Goal: Information Seeking & Learning: Learn about a topic

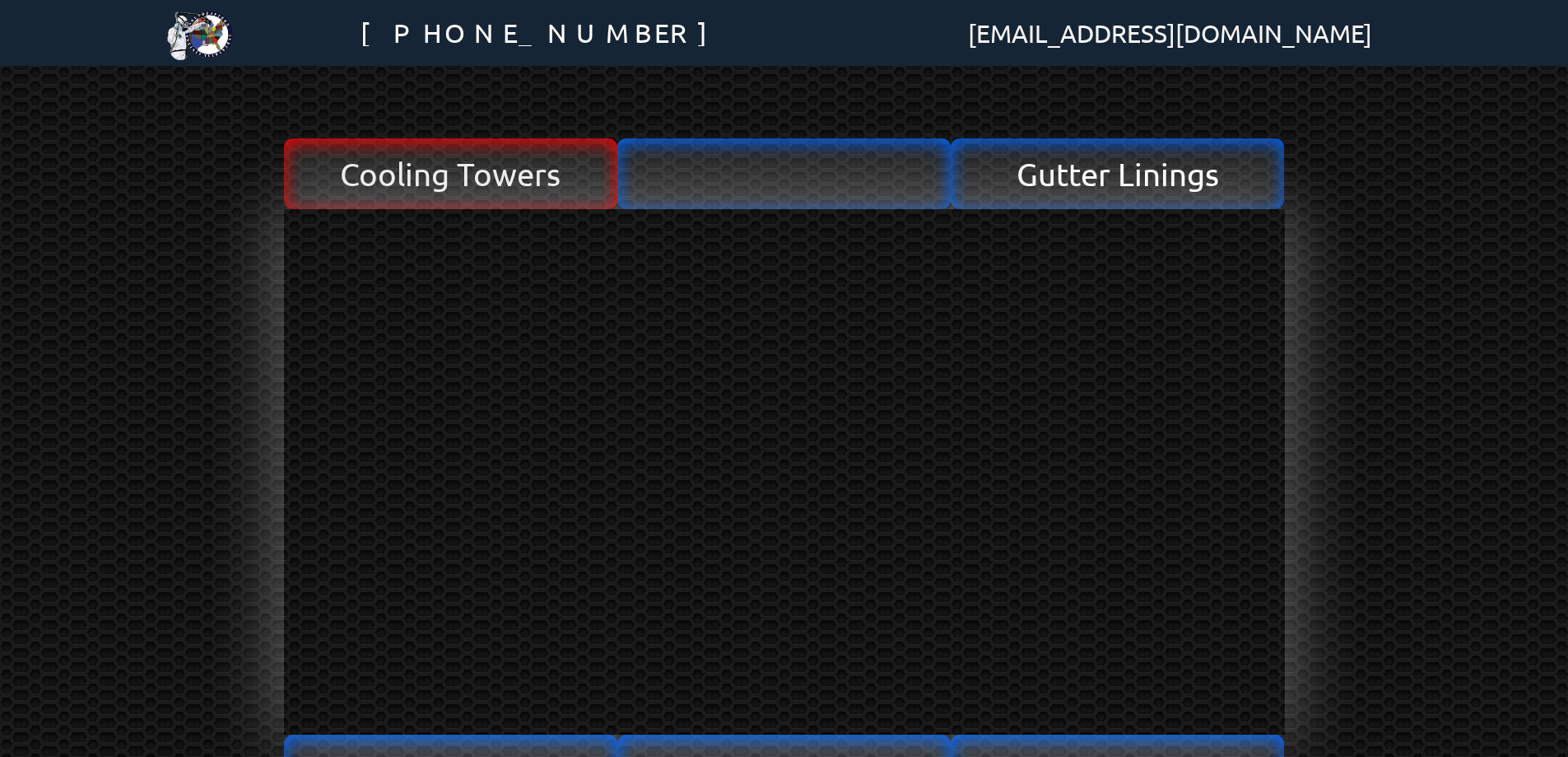
click at [434, 179] on span "Cooling Towers" at bounding box center [450, 173] width 220 height 31
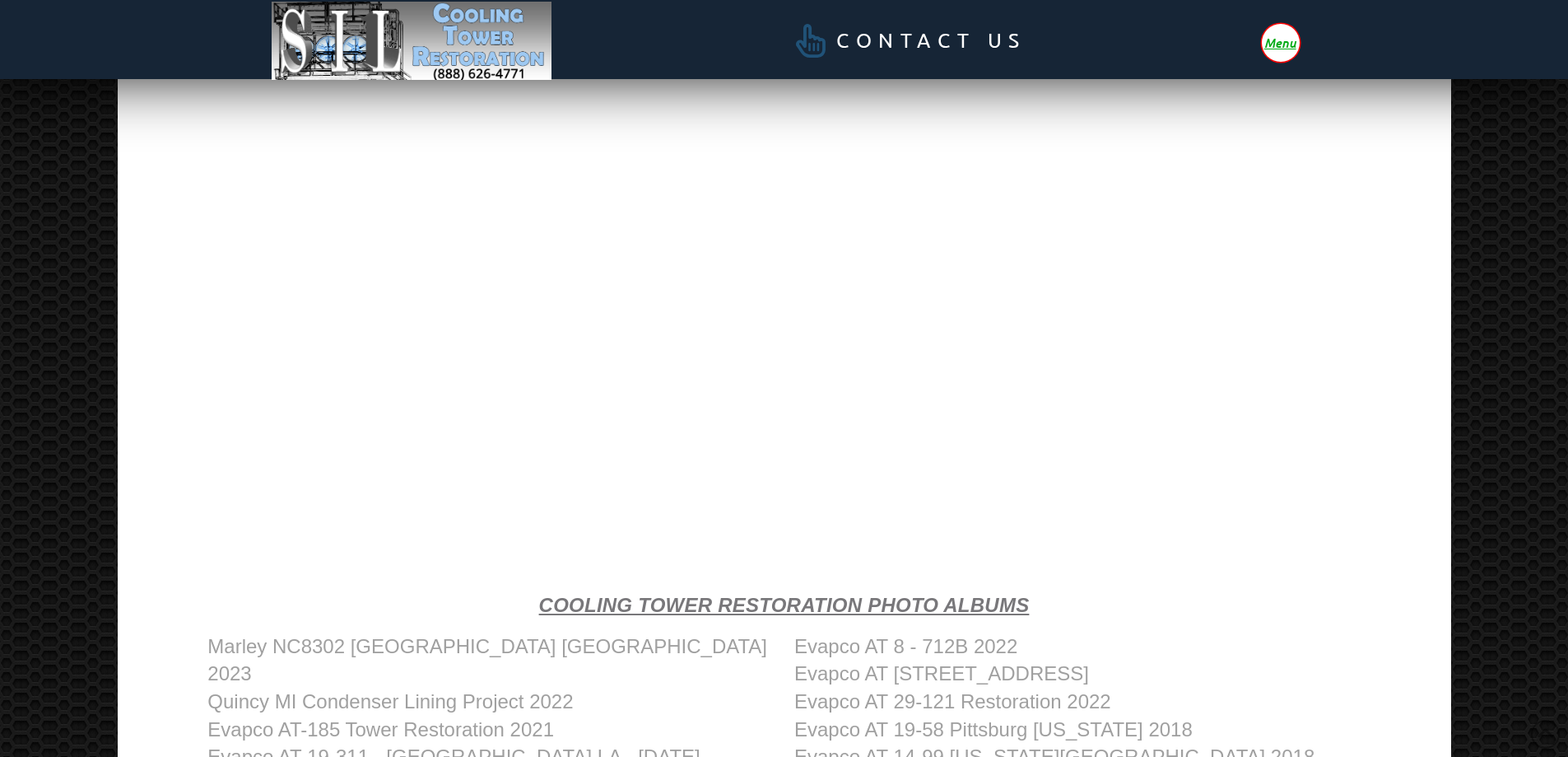
scroll to position [411, 0]
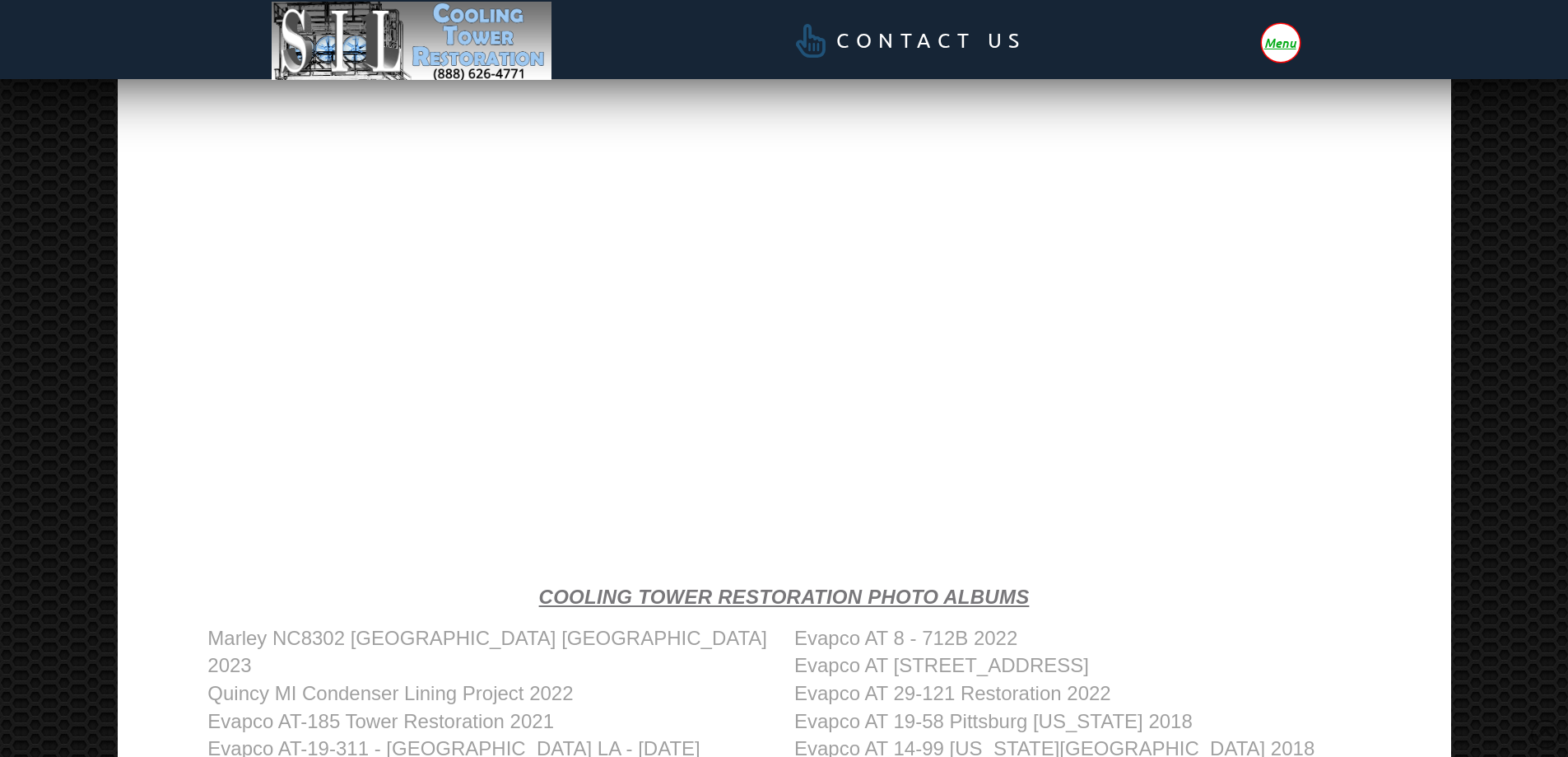
click at [106, 394] on div "Contact Us Menu [PHONE_NUMBER] [EMAIL_ADDRESS][DOMAIN_NAME] RDP SILinings SILin…" at bounding box center [784, 493] width 1568 height 1808
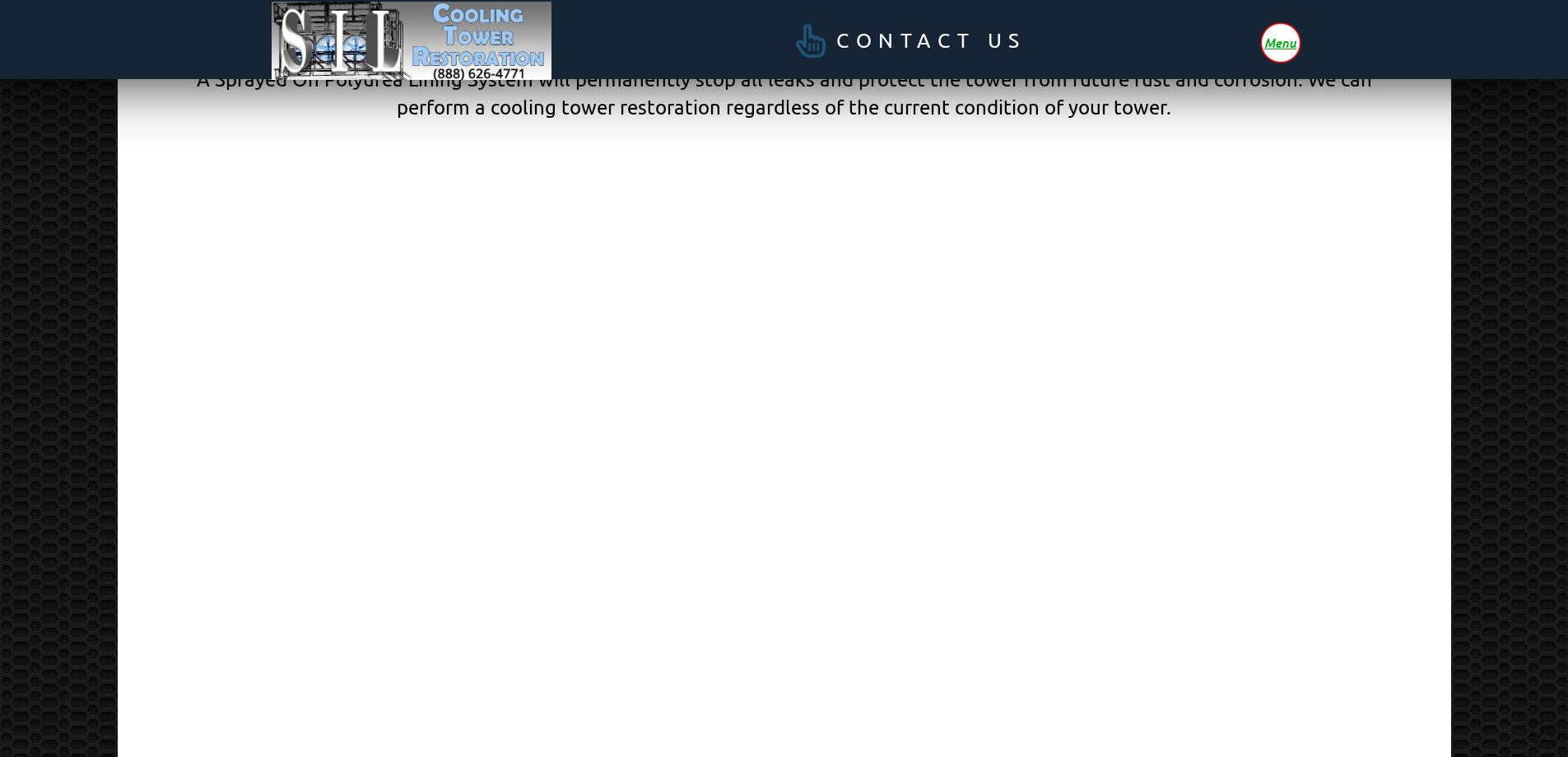
scroll to position [0, 0]
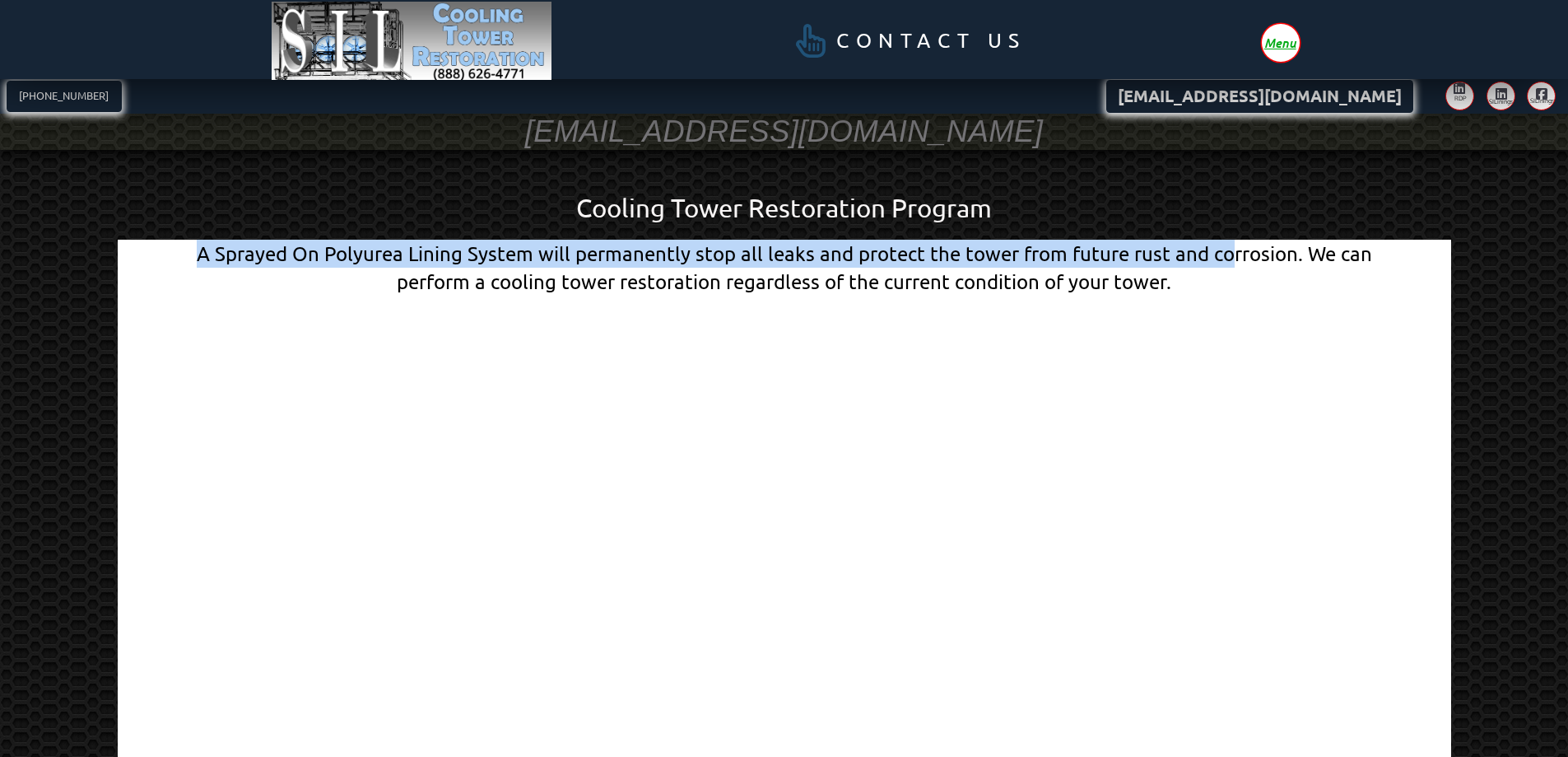
drag, startPoint x: 209, startPoint y: 252, endPoint x: 1225, endPoint y: 266, distance: 1016.1
click at [1225, 266] on div "A Sprayed On Polyurea Lining System will permanently stop all leaks and protect…" at bounding box center [784, 267] width 1200 height 56
click at [1225, 267] on div "A Sprayed On Polyurea Lining System will permanently stop all leaks and protect…" at bounding box center [784, 267] width 1200 height 56
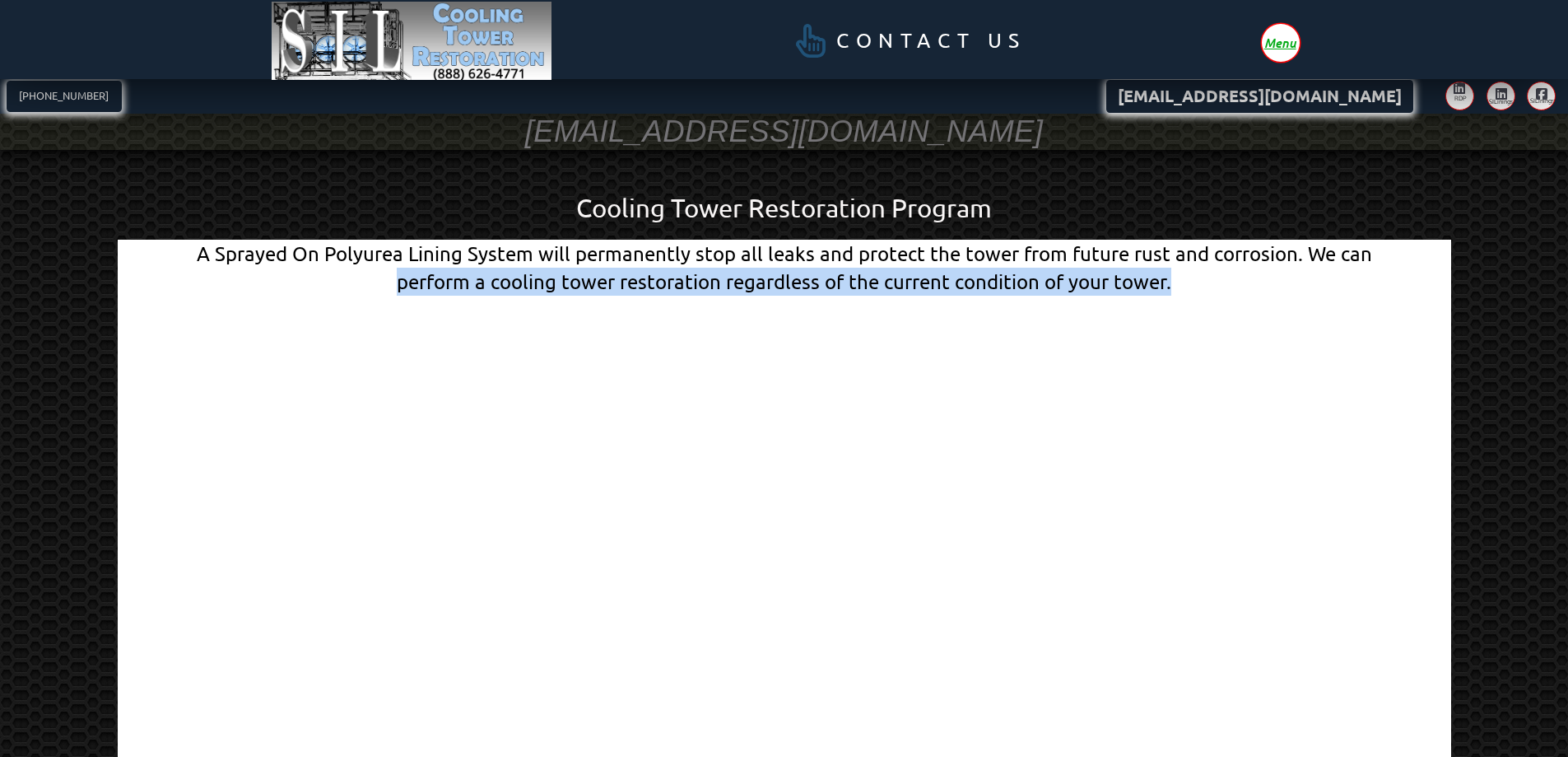
drag, startPoint x: 1184, startPoint y: 281, endPoint x: 287, endPoint y: 269, distance: 897.1
click at [287, 269] on div "A Sprayed On Polyurea Lining System will permanently stop all leaks and protect…" at bounding box center [784, 267] width 1200 height 56
drag, startPoint x: 287, startPoint y: 269, endPoint x: 271, endPoint y: 257, distance: 20.0
click at [286, 269] on div "A Sprayed On Polyurea Lining System will permanently stop all leaks and protect…" at bounding box center [784, 267] width 1200 height 56
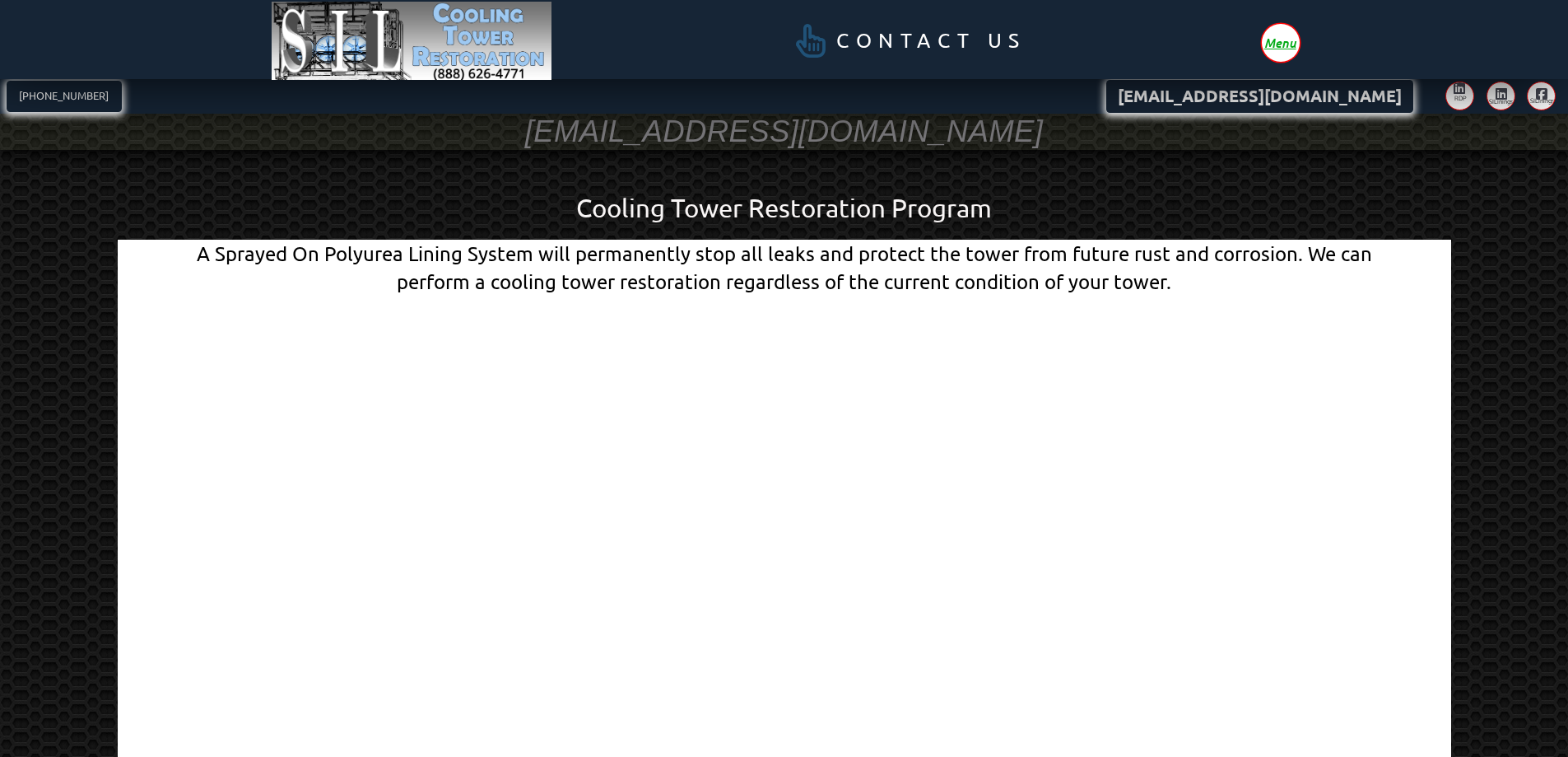
click at [207, 244] on div "A Sprayed On Polyurea Lining System will permanently stop all leaks and protect…" at bounding box center [784, 267] width 1200 height 56
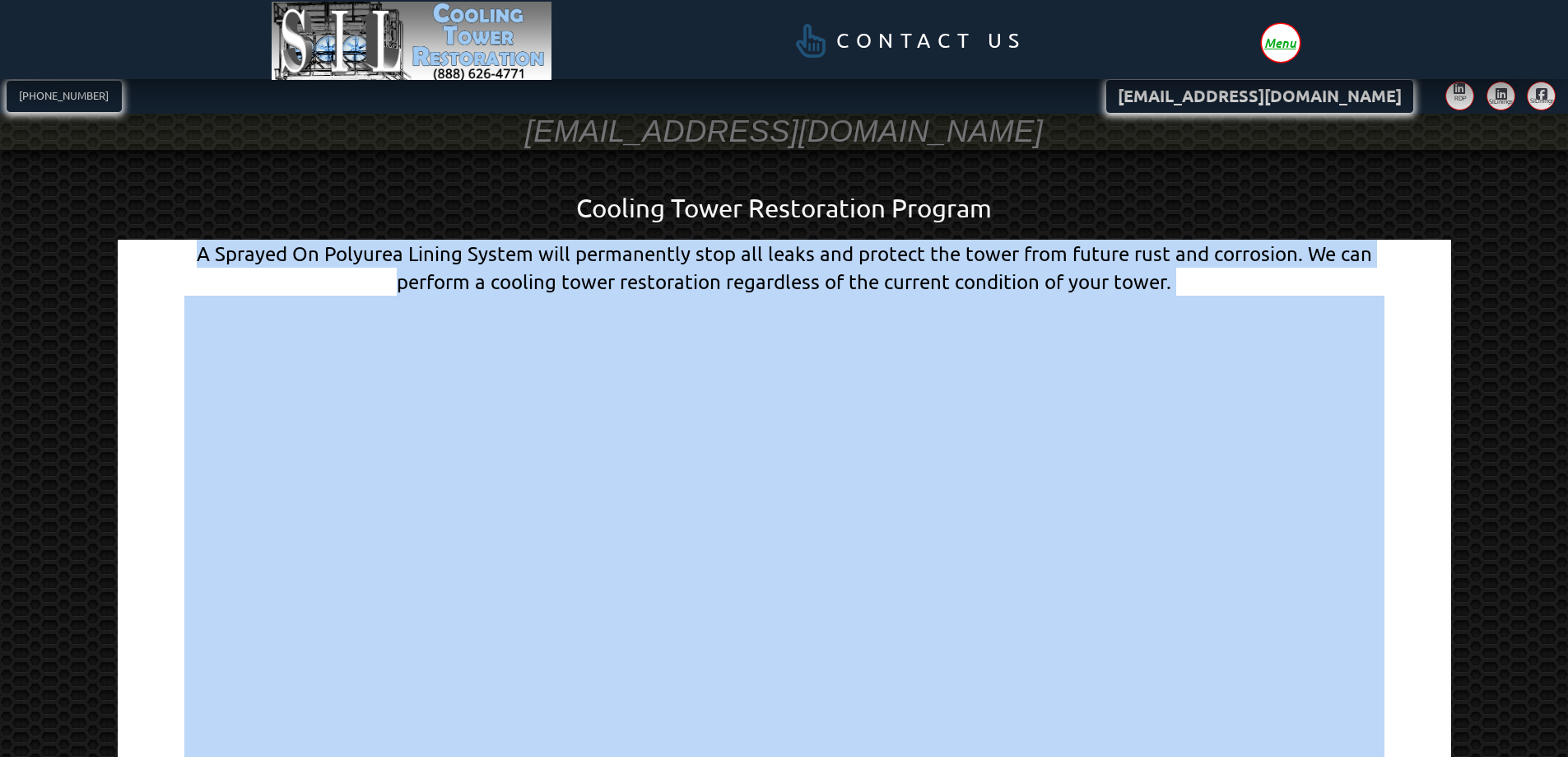
drag, startPoint x: 207, startPoint y: 252, endPoint x: 771, endPoint y: 298, distance: 565.9
click at [1192, 286] on div "A Sprayed On Polyurea Lining System will permanently stop all leaks and protect…" at bounding box center [784, 267] width 1200 height 56
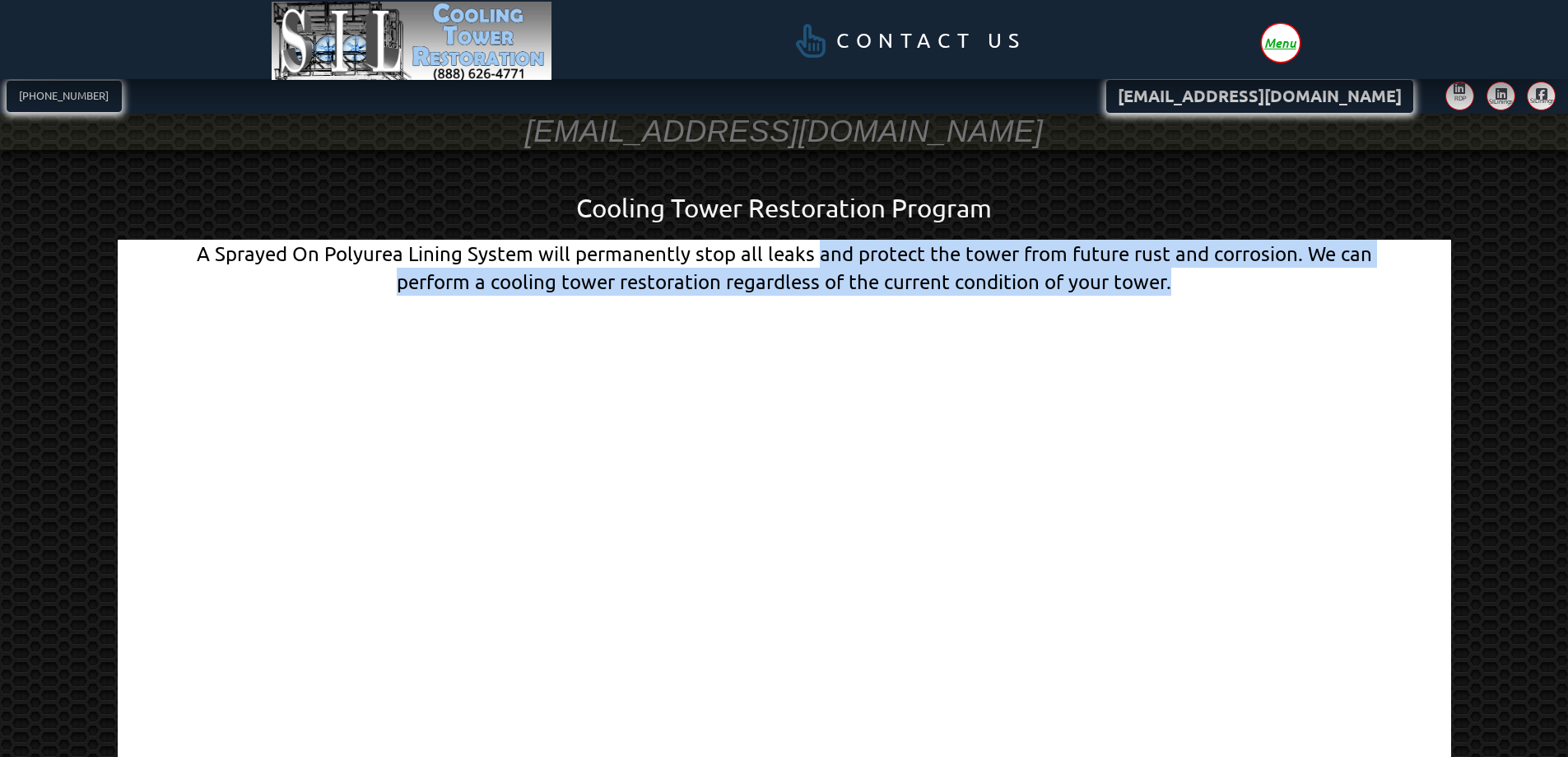
drag, startPoint x: 1189, startPoint y: 284, endPoint x: 819, endPoint y: 262, distance: 370.7
click at [819, 262] on div "A Sprayed On Polyurea Lining System will permanently stop all leaks and protect…" at bounding box center [784, 267] width 1200 height 56
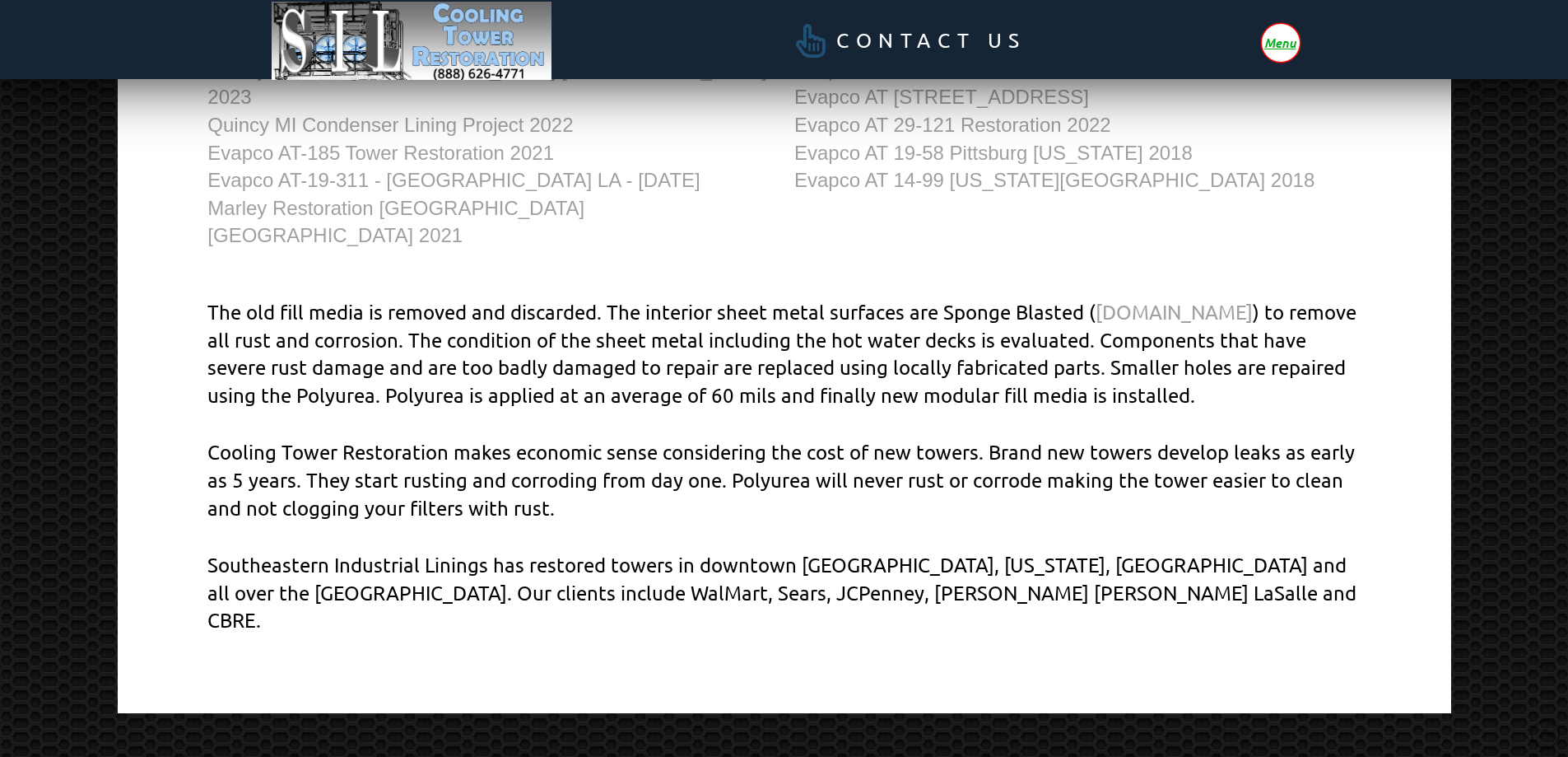
scroll to position [981, 0]
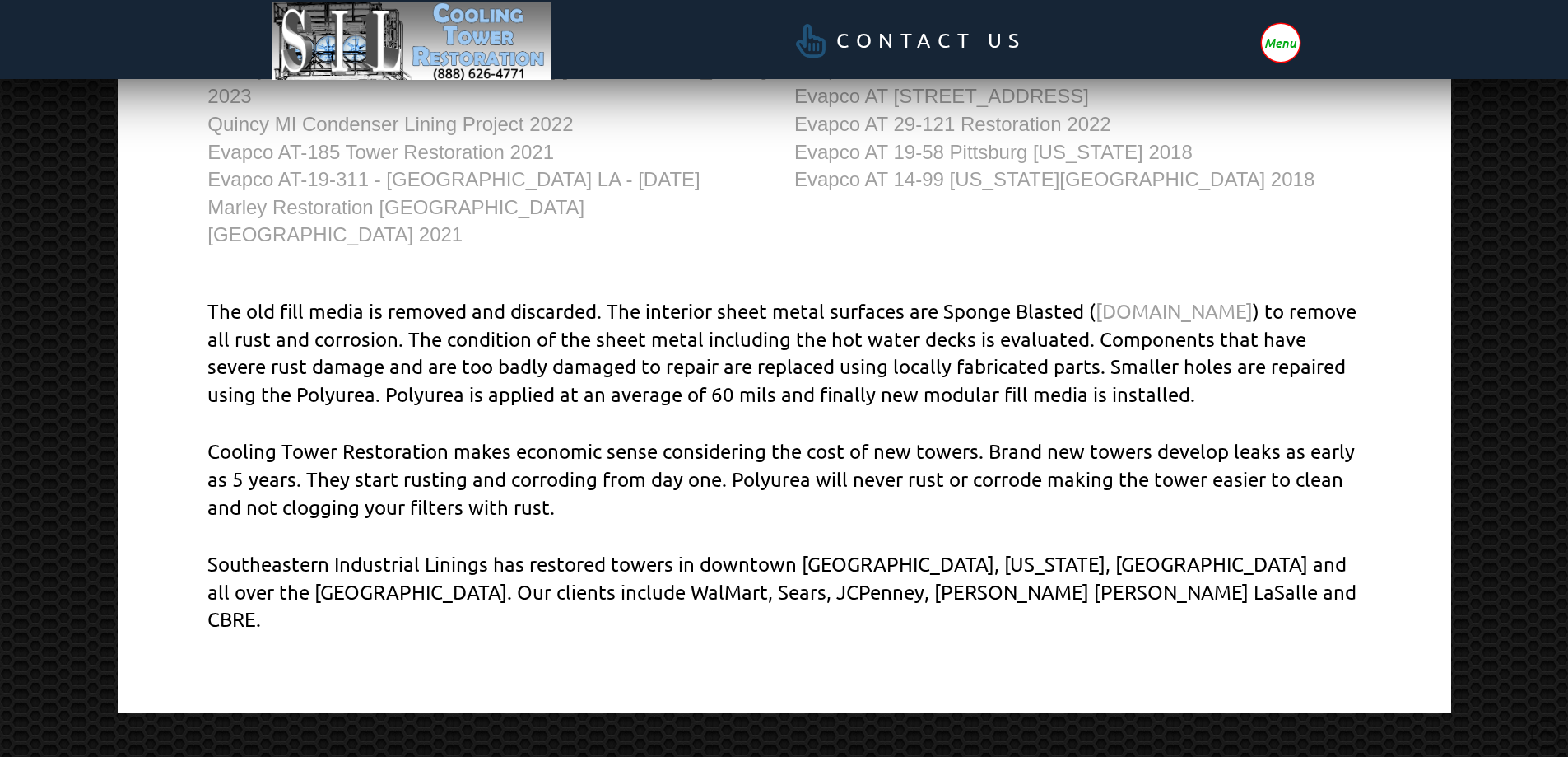
click at [768, 320] on p "The old fill media is removed and discarded. The interior sheet metal surfaces …" at bounding box center [784, 352] width 1152 height 110
click at [578, 460] on p "Cooling Tower Restoration makes economic sense considering the cost of new towe…" at bounding box center [784, 479] width 1152 height 83
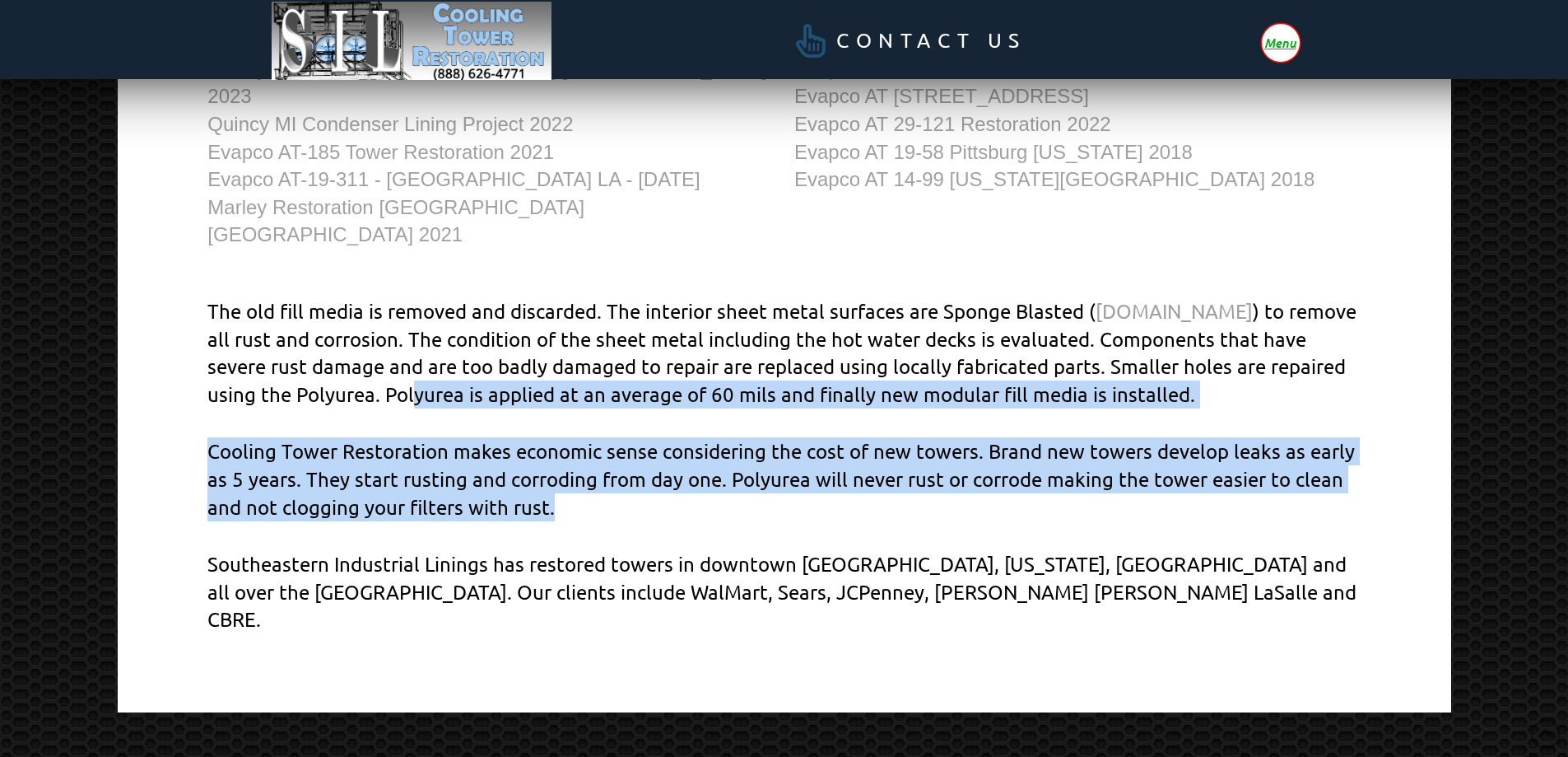
drag, startPoint x: 575, startPoint y: 467, endPoint x: 491, endPoint y: 361, distance: 135.2
click at [491, 361] on div "The old fill media is removed and discarded. The interior sheet metal surfaces …" at bounding box center [784, 465] width 1200 height 383
click at [491, 361] on p "The old fill media is removed and discarded. The interior sheet metal surfaces …" at bounding box center [784, 352] width 1152 height 110
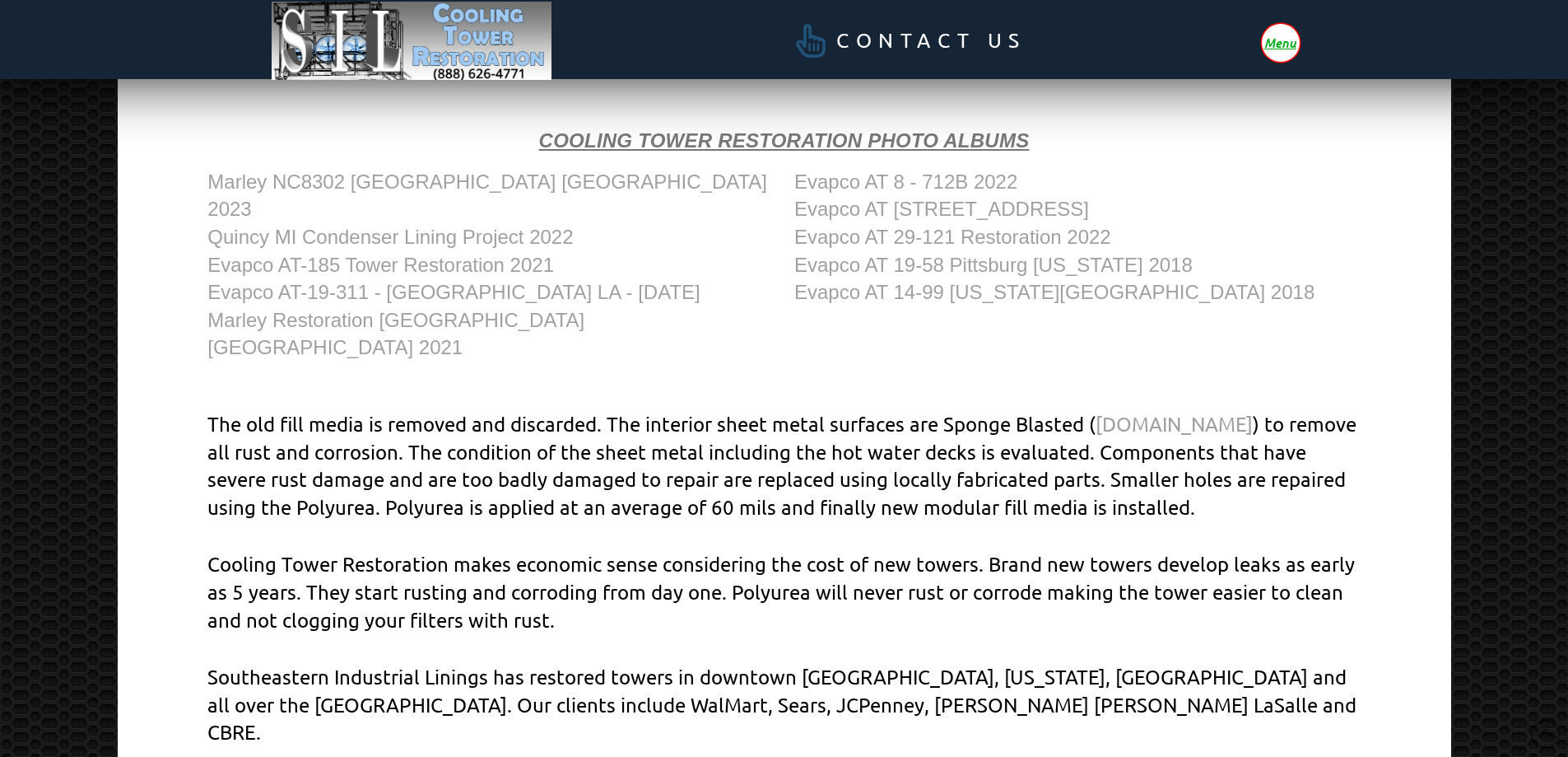
scroll to position [898, 0]
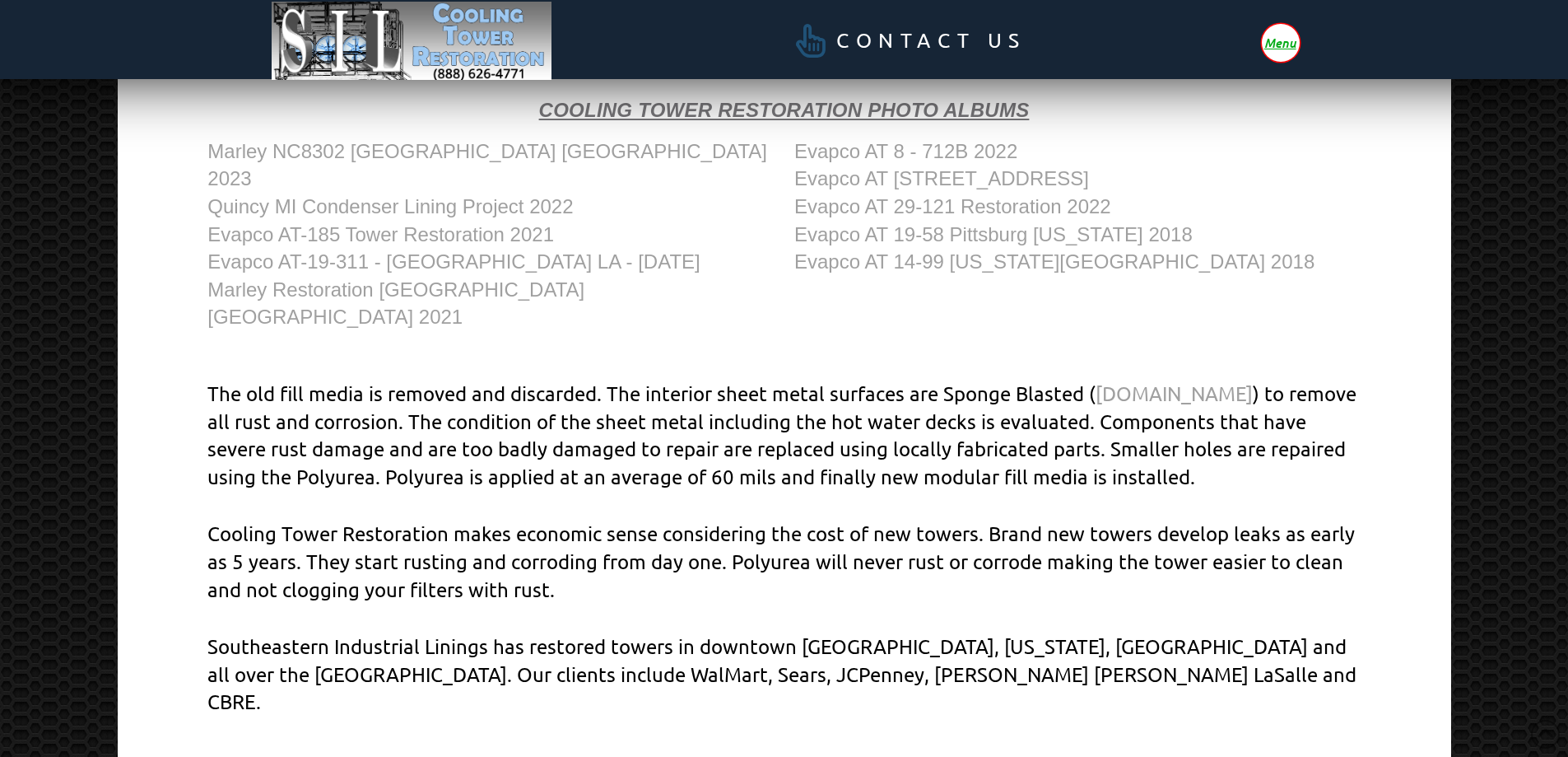
click at [534, 420] on p "The old fill media is removed and discarded. The interior sheet metal surfaces …" at bounding box center [784, 434] width 1152 height 110
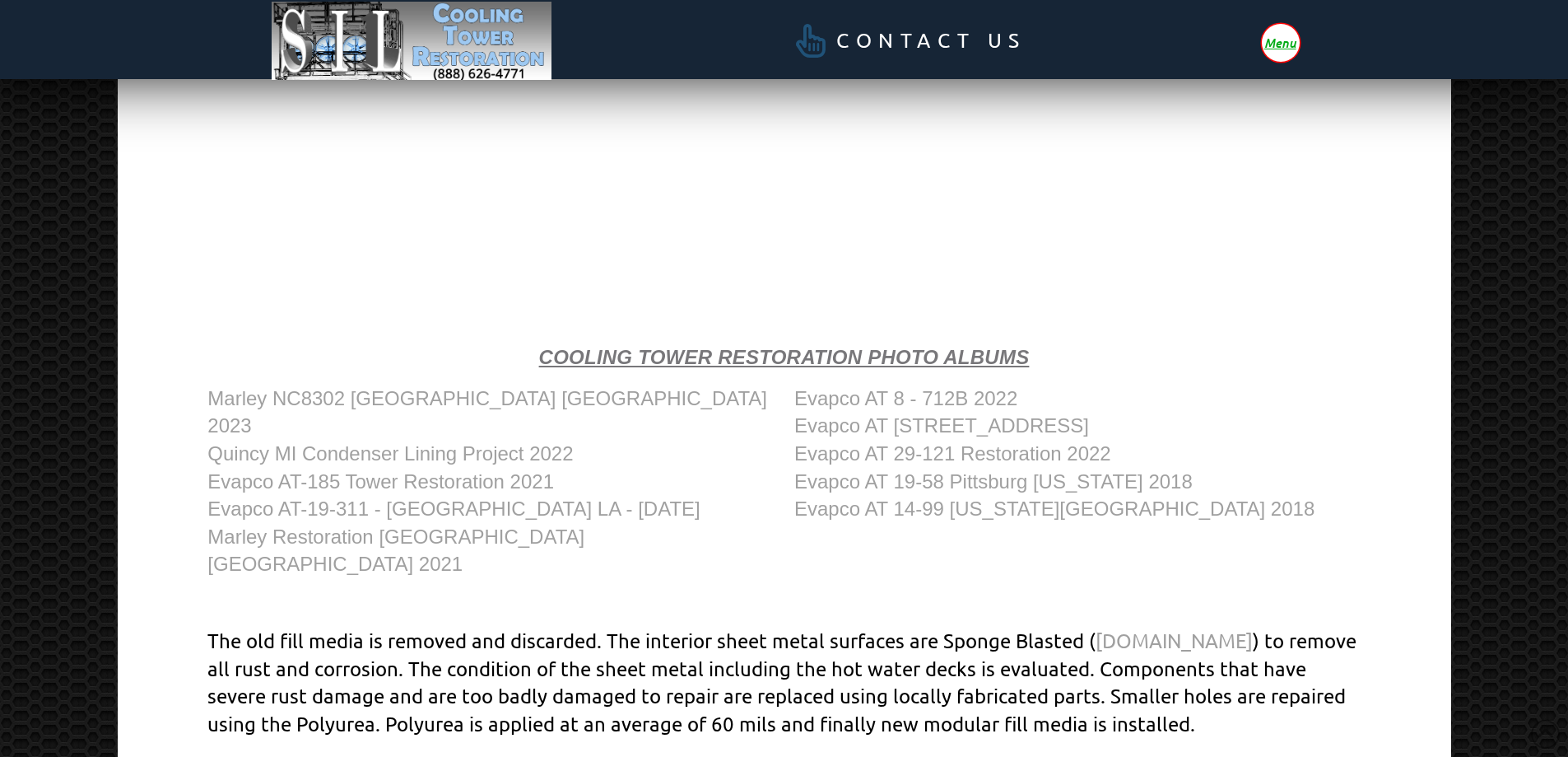
scroll to position [569, 0]
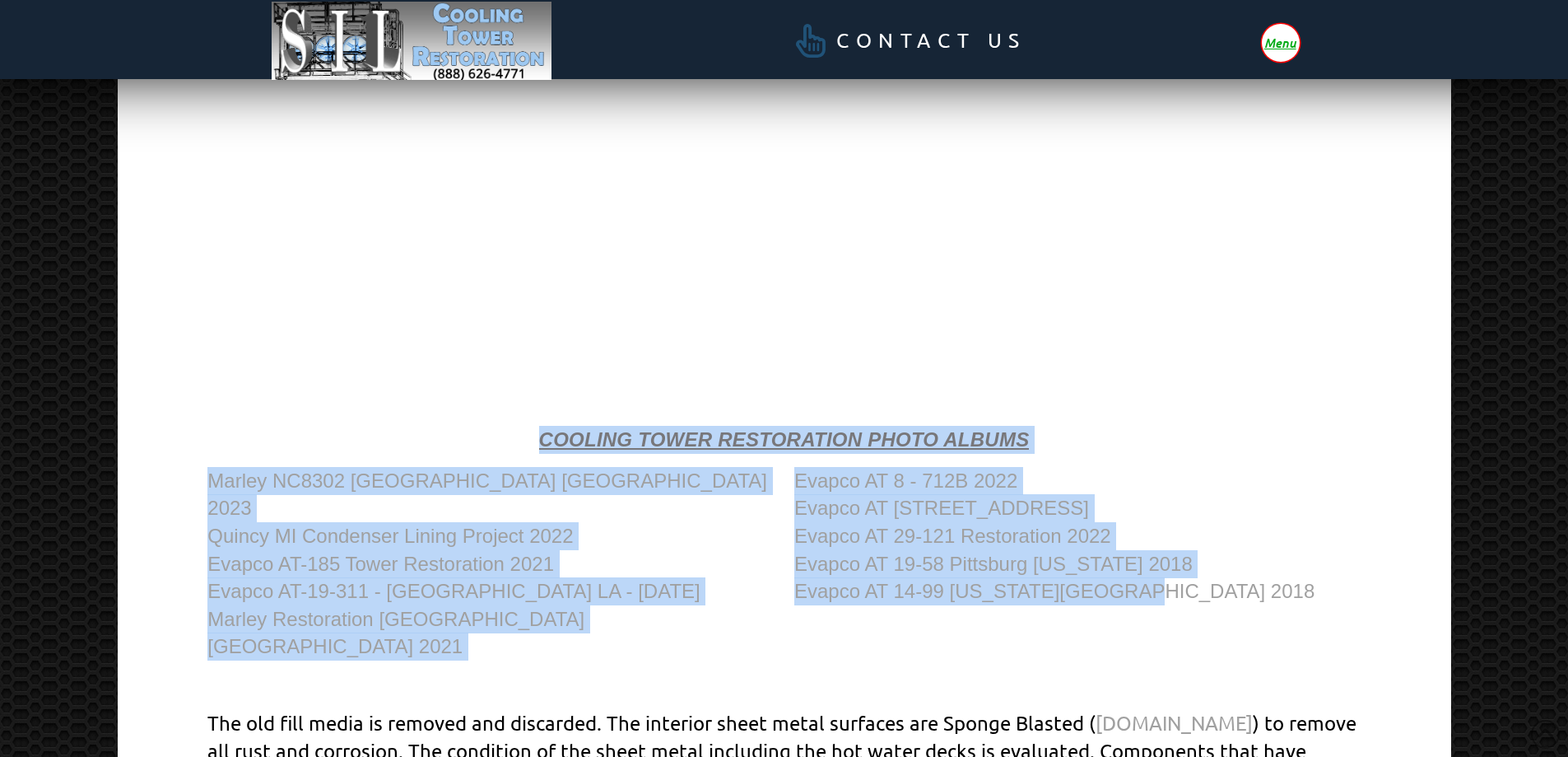
drag, startPoint x: 1221, startPoint y: 606, endPoint x: 242, endPoint y: 411, distance: 998.2
click at [242, 411] on div "A Sprayed On Polyurea Lining System will permanently stop all leaks and protect…" at bounding box center [784, 371] width 1200 height 1399
click at [242, 411] on div "Cooling Tower Restoration Photo Albums" at bounding box center [784, 438] width 1200 height 75
drag, startPoint x: 242, startPoint y: 411, endPoint x: 1236, endPoint y: 608, distance: 1013.3
click at [1236, 608] on div "A Sprayed On Polyurea Lining System will permanently stop all leaks and protect…" at bounding box center [784, 371] width 1200 height 1399
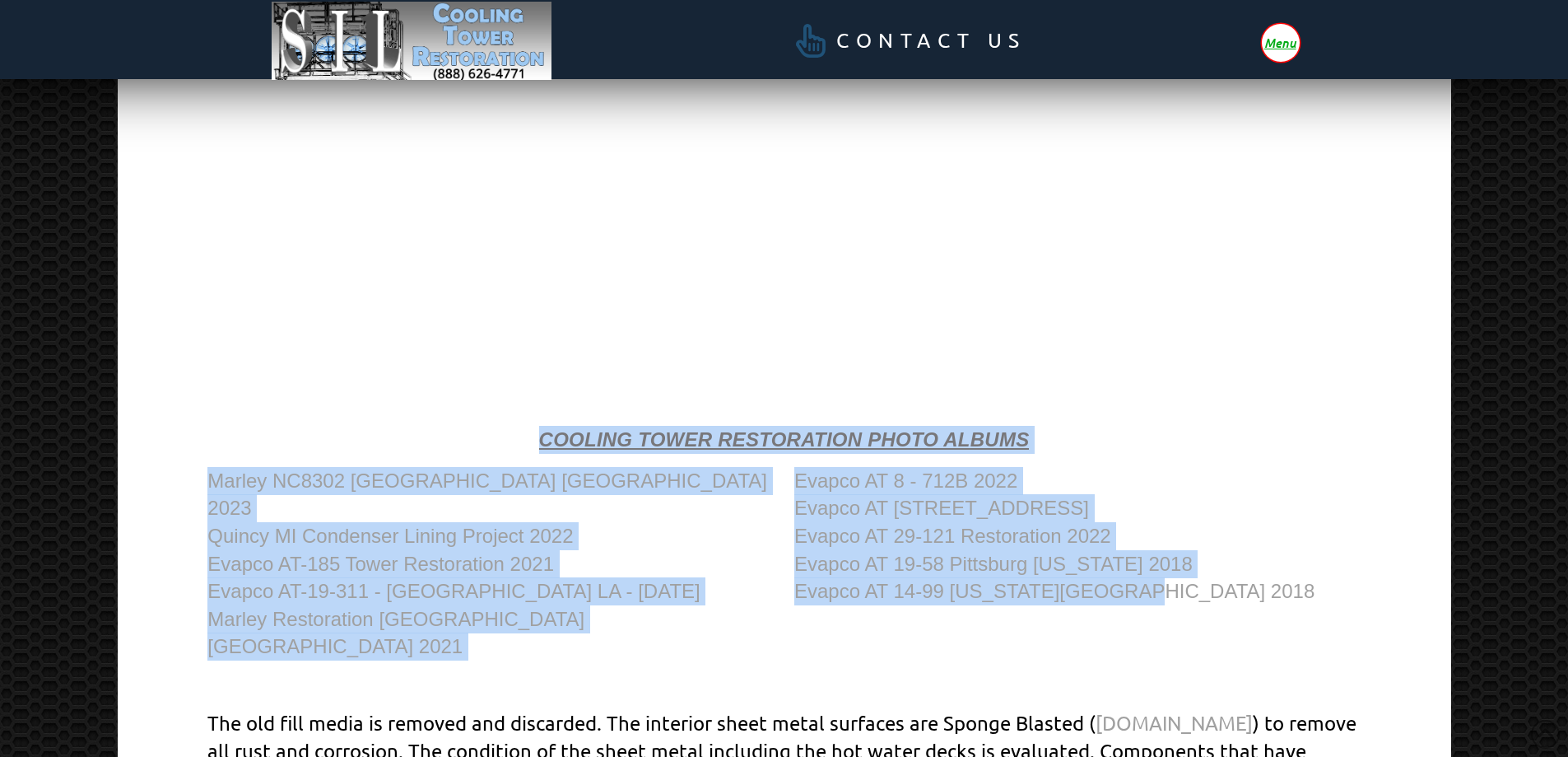
click at [1237, 606] on div "Marley NC8302 [GEOGRAPHIC_DATA] [GEOGRAPHIC_DATA] 2023 Quincy MI Condenser Lini…" at bounding box center [784, 563] width 1200 height 241
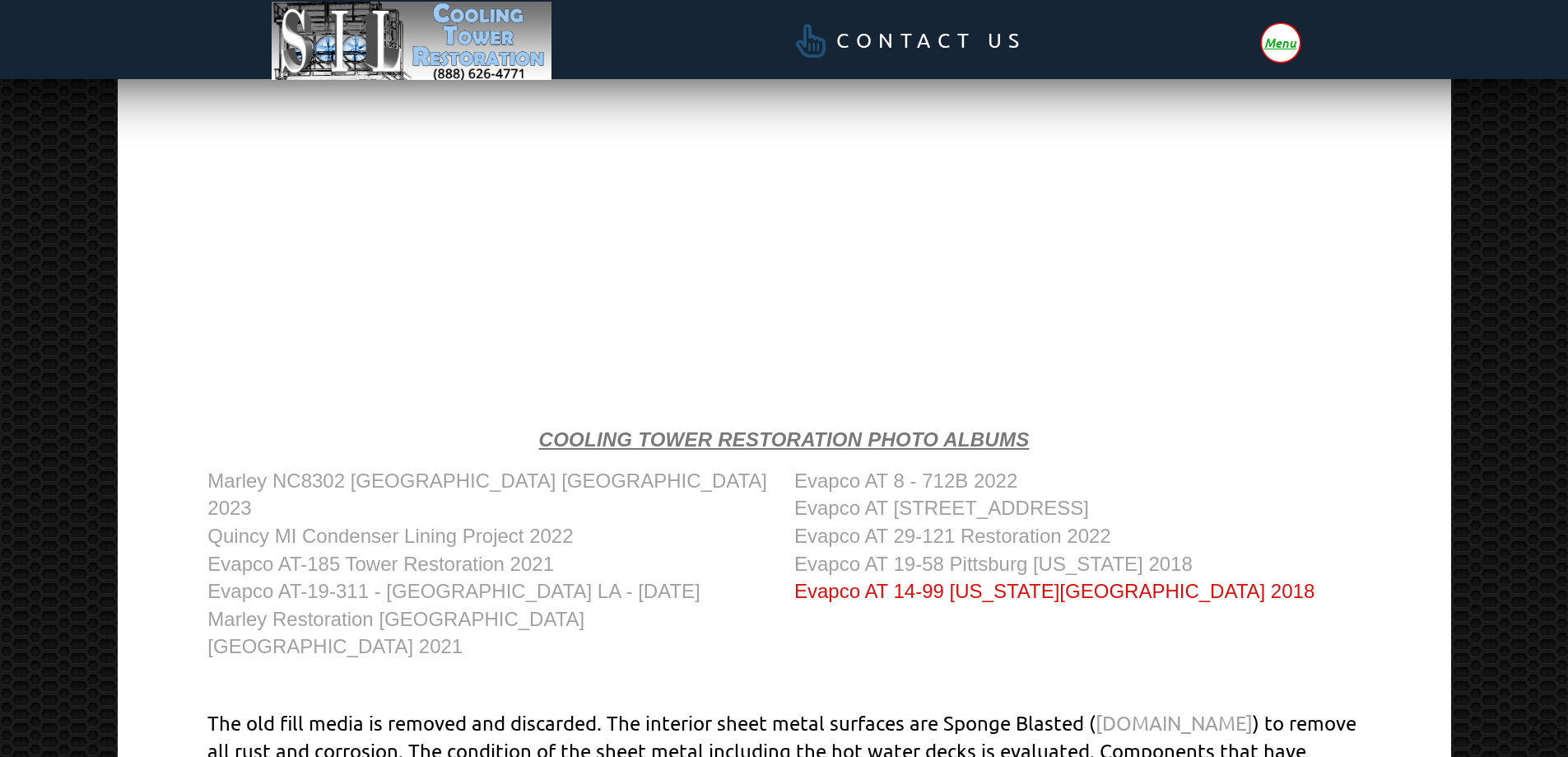
click at [1044, 595] on link "Evapco AT 14-99 [US_STATE][GEOGRAPHIC_DATA] 2018" at bounding box center [1055, 590] width 520 height 22
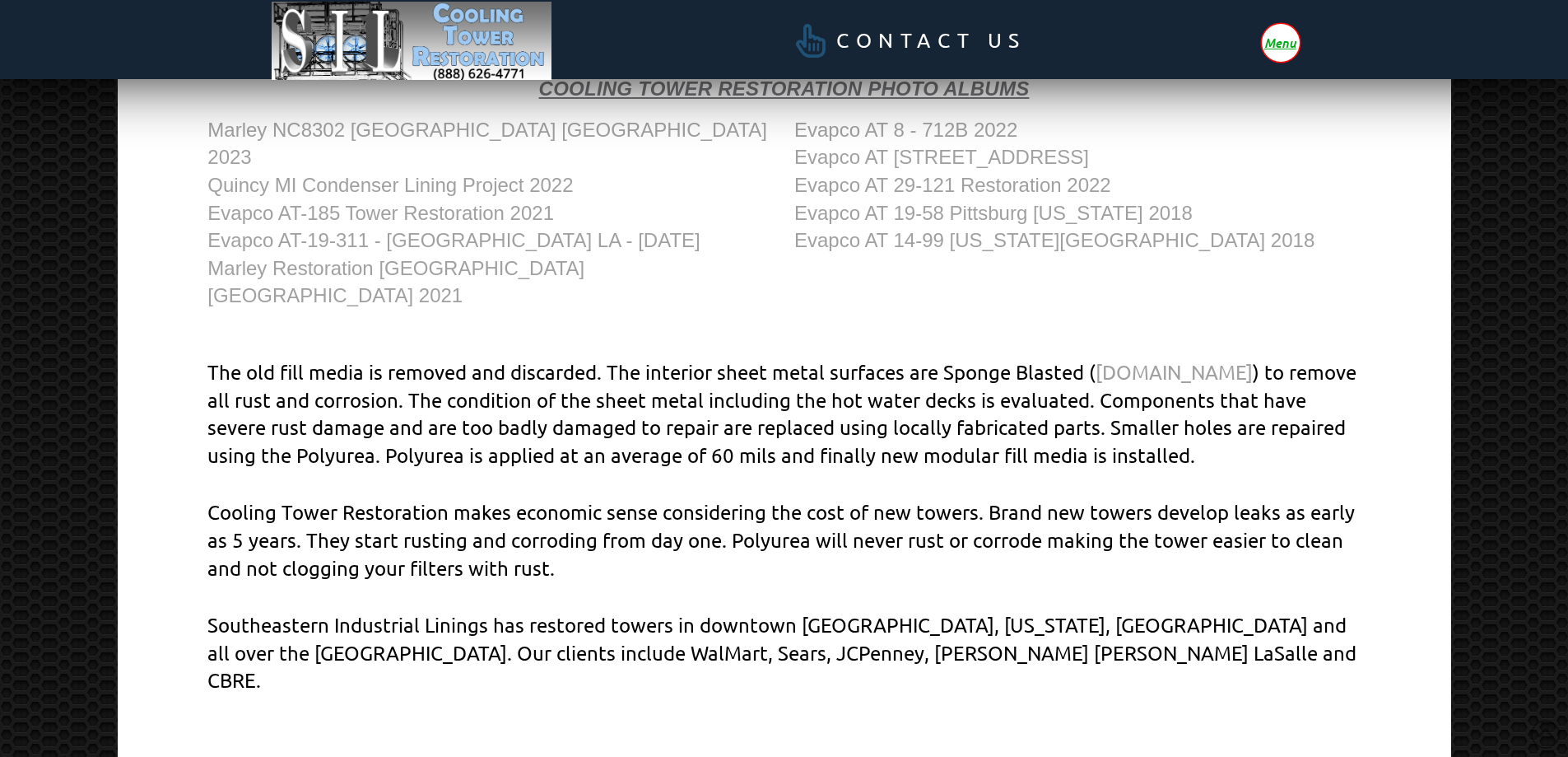
scroll to position [983, 0]
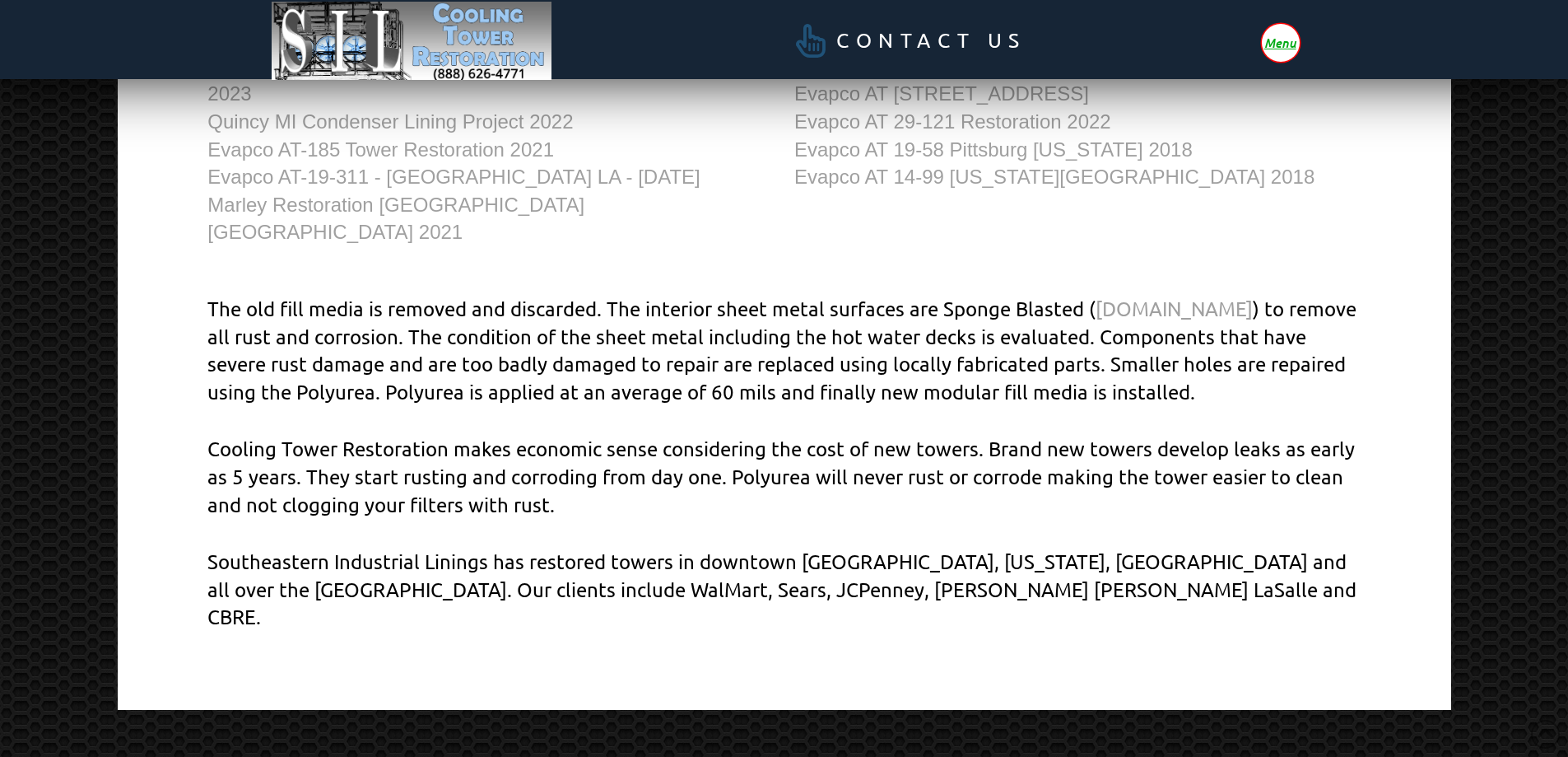
click at [920, 361] on p "The old fill media is removed and discarded. The interior sheet metal surfaces …" at bounding box center [784, 350] width 1152 height 110
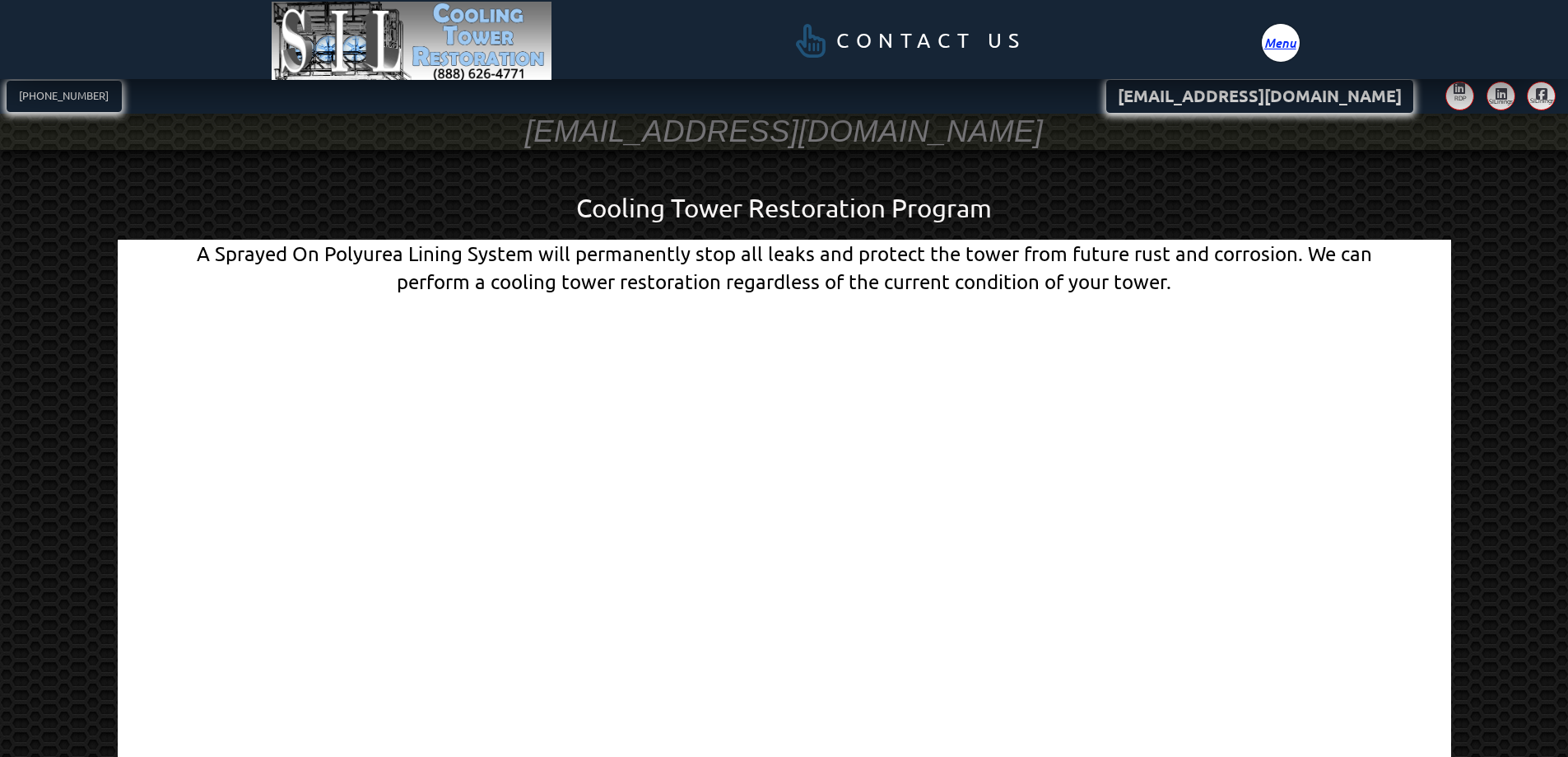
click at [1285, 41] on span "Menu" at bounding box center [1280, 42] width 32 height 12
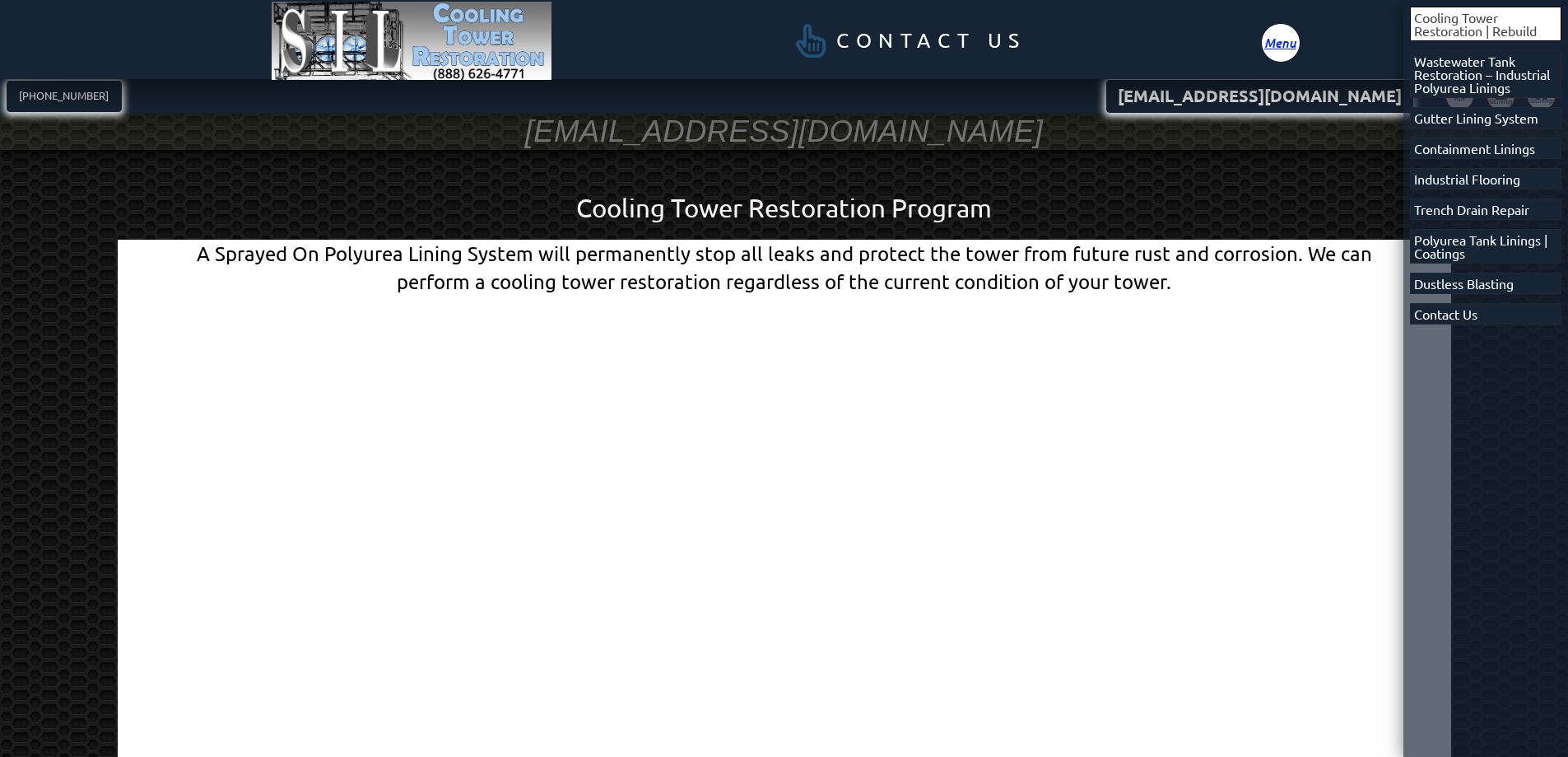
click at [867, 253] on span "Off Canvas" at bounding box center [784, 378] width 1568 height 757
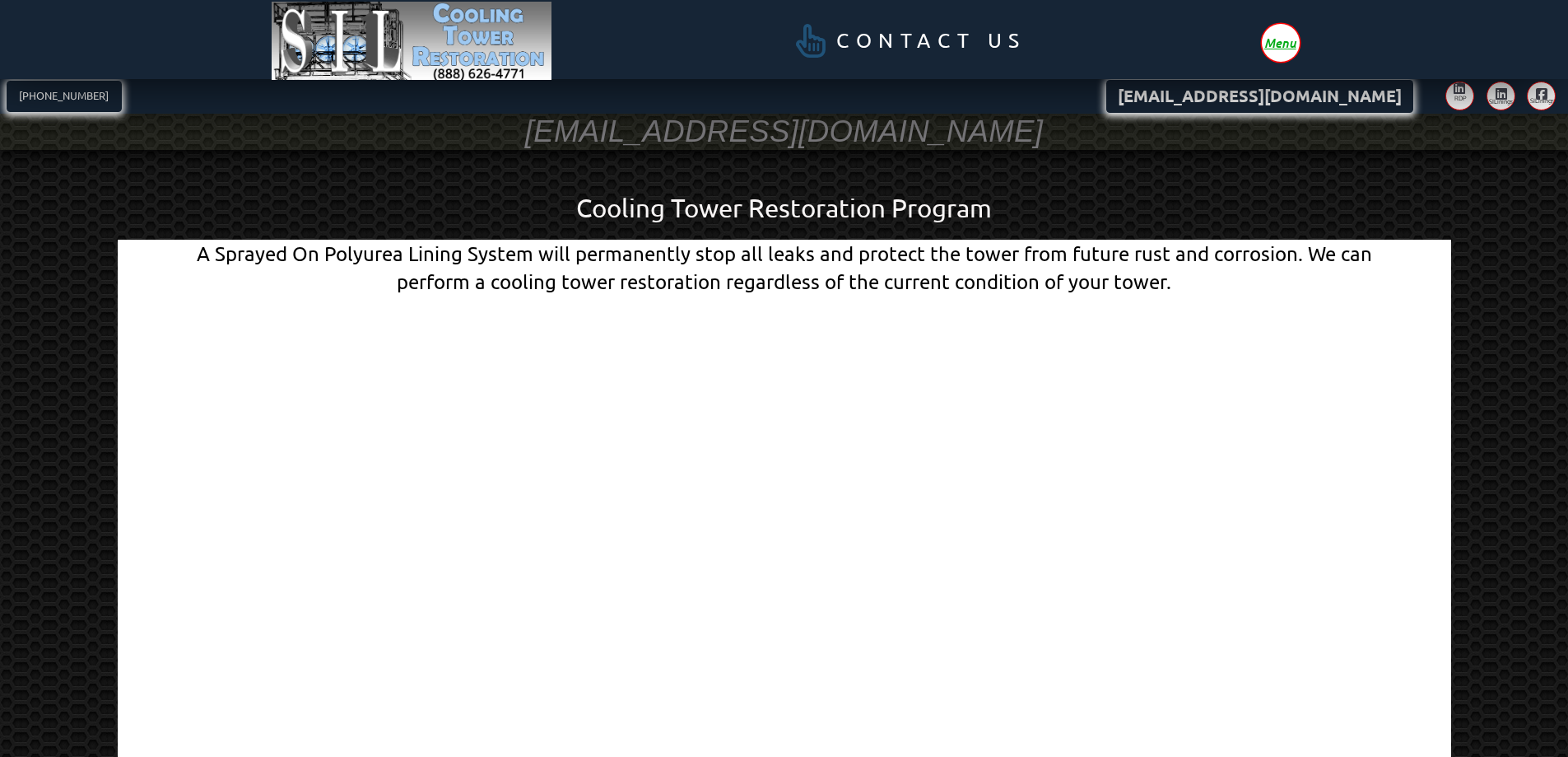
scroll to position [82, 0]
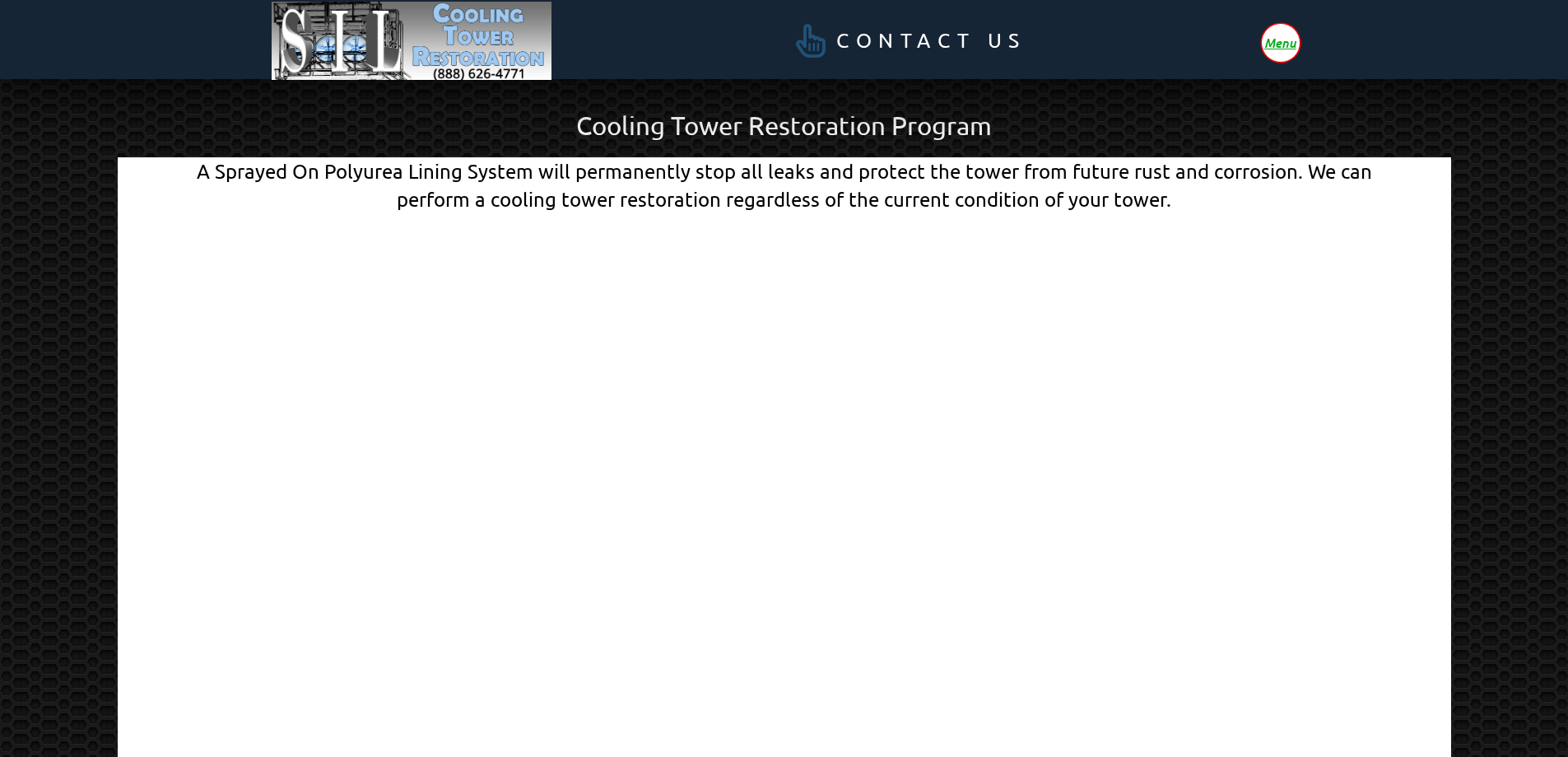
drag, startPoint x: 447, startPoint y: 181, endPoint x: 355, endPoint y: 180, distance: 92.0
click at [445, 180] on div "A Sprayed On Polyurea Lining System will permanently stop all leaks and protect…" at bounding box center [784, 185] width 1200 height 56
drag, startPoint x: 355, startPoint y: 180, endPoint x: 474, endPoint y: 176, distance: 119.1
click at [474, 176] on div "A Sprayed On Polyurea Lining System will permanently stop all leaks and protect…" at bounding box center [784, 185] width 1200 height 56
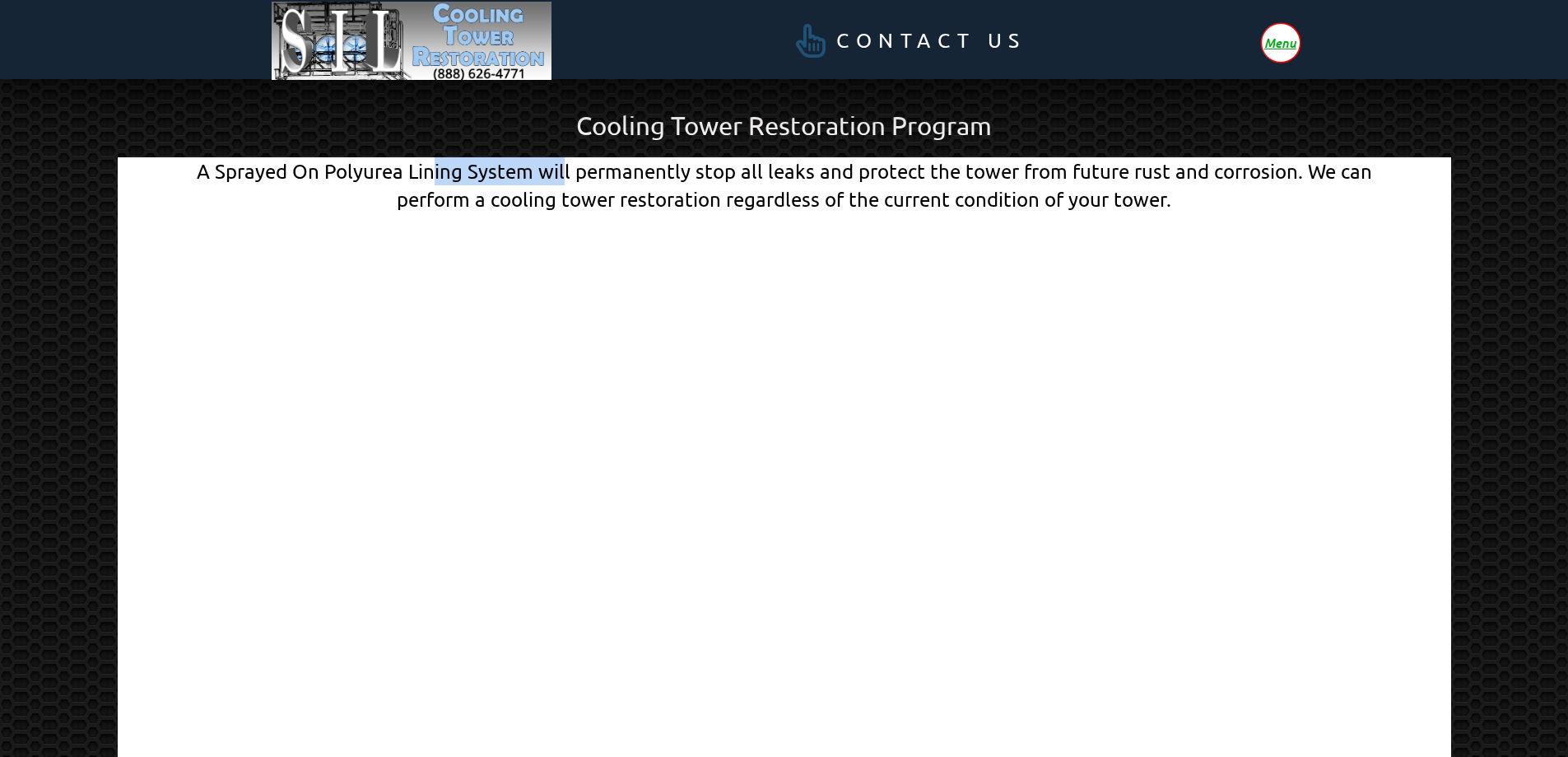
drag, startPoint x: 435, startPoint y: 175, endPoint x: 566, endPoint y: 175, distance: 131.0
click at [566, 175] on div "A Sprayed On Polyurea Lining System will permanently stop all leaks and protect…" at bounding box center [784, 185] width 1200 height 56
drag, startPoint x: 562, startPoint y: 197, endPoint x: 715, endPoint y: 189, distance: 153.2
click at [715, 189] on div "A Sprayed On Polyurea Lining System will permanently stop all leaks and protect…" at bounding box center [784, 185] width 1200 height 56
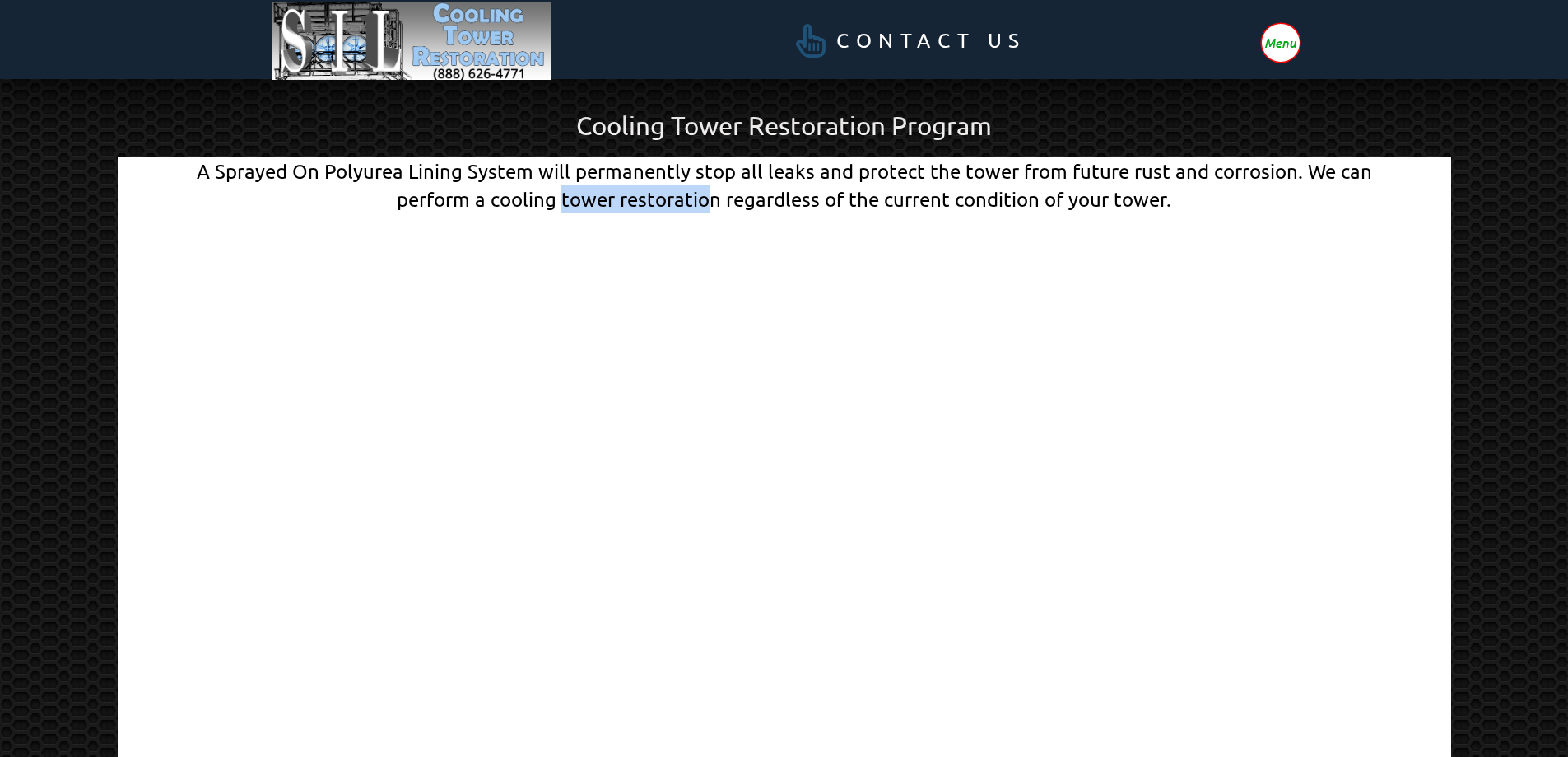
click at [715, 189] on div "A Sprayed On Polyurea Lining System will permanently stop all leaks and protect…" at bounding box center [784, 185] width 1200 height 56
click at [728, 185] on div "A Sprayed On Polyurea Lining System will permanently stop all leaks and protect…" at bounding box center [784, 185] width 1200 height 56
drag, startPoint x: 805, startPoint y: 194, endPoint x: 1151, endPoint y: 204, distance: 346.1
click at [805, 193] on div "A Sprayed On Polyurea Lining System will permanently stop all leaks and protect…" at bounding box center [784, 185] width 1200 height 56
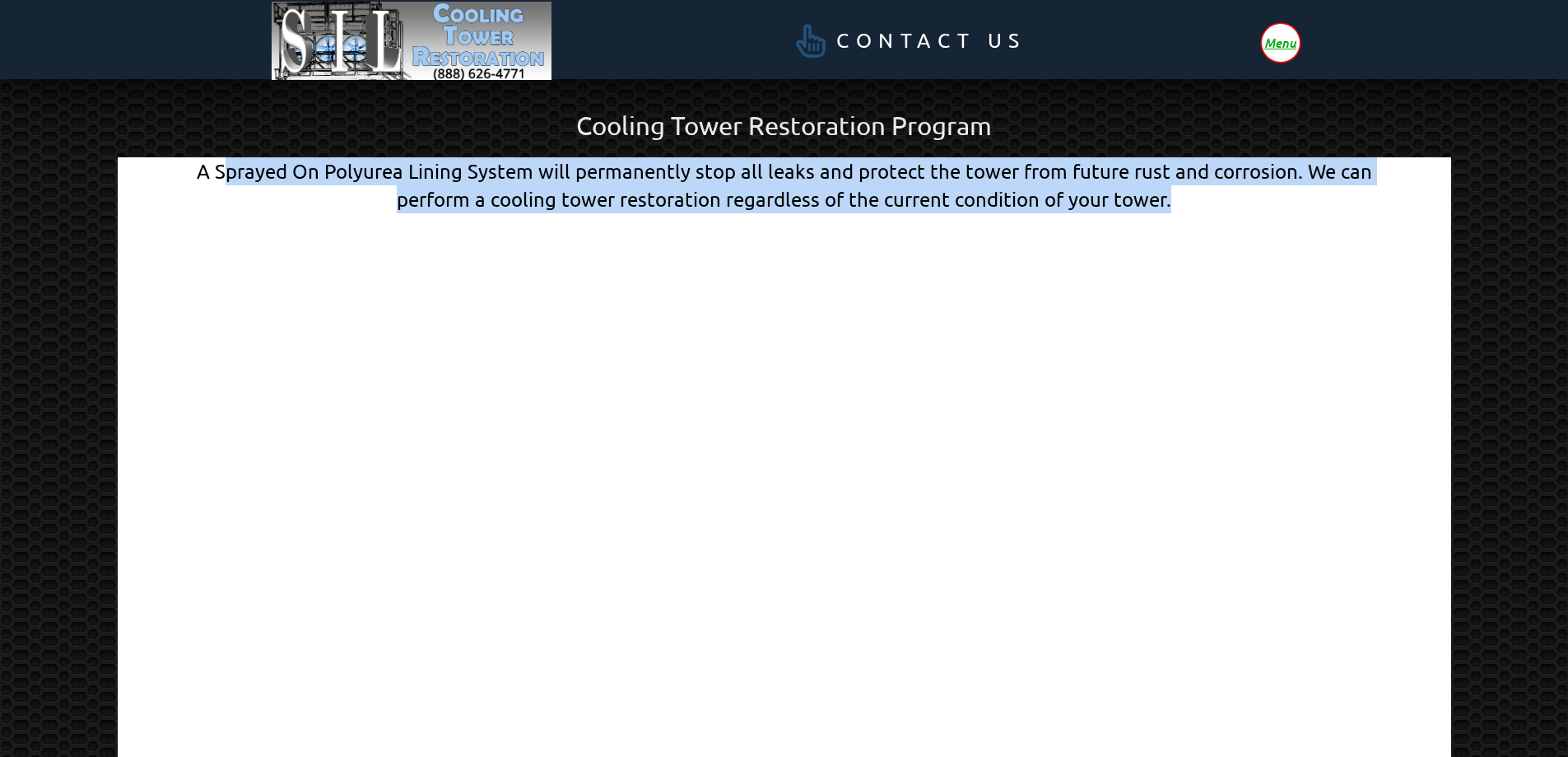
drag, startPoint x: 1241, startPoint y: 214, endPoint x: 210, endPoint y: 155, distance: 1032.7
click at [215, 159] on div "A Sprayed On Polyurea Lining System will permanently stop all leaks and protect…" at bounding box center [784, 185] width 1200 height 56
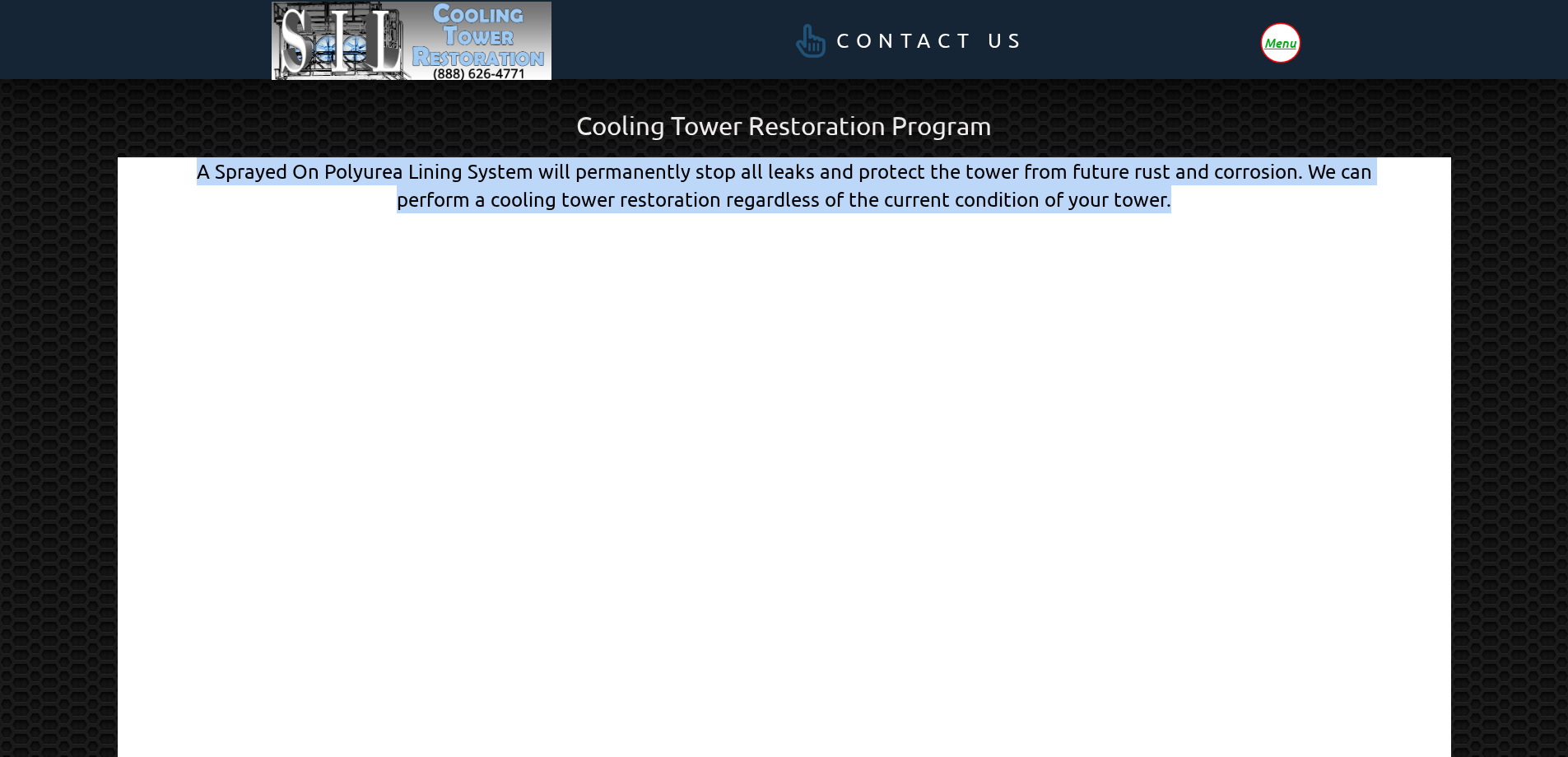
drag, startPoint x: 205, startPoint y: 165, endPoint x: 1195, endPoint y: 197, distance: 990.5
click at [1195, 197] on div "A Sprayed On Polyurea Lining System will permanently stop all leaks and protect…" at bounding box center [784, 185] width 1200 height 56
click at [1195, 196] on div "A Sprayed On Polyurea Lining System will permanently stop all leaks and protect…" at bounding box center [784, 185] width 1200 height 56
drag, startPoint x: 1194, startPoint y: 199, endPoint x: 233, endPoint y: 169, distance: 961.5
click at [233, 169] on div "A Sprayed On Polyurea Lining System will permanently stop all leaks and protect…" at bounding box center [784, 185] width 1200 height 56
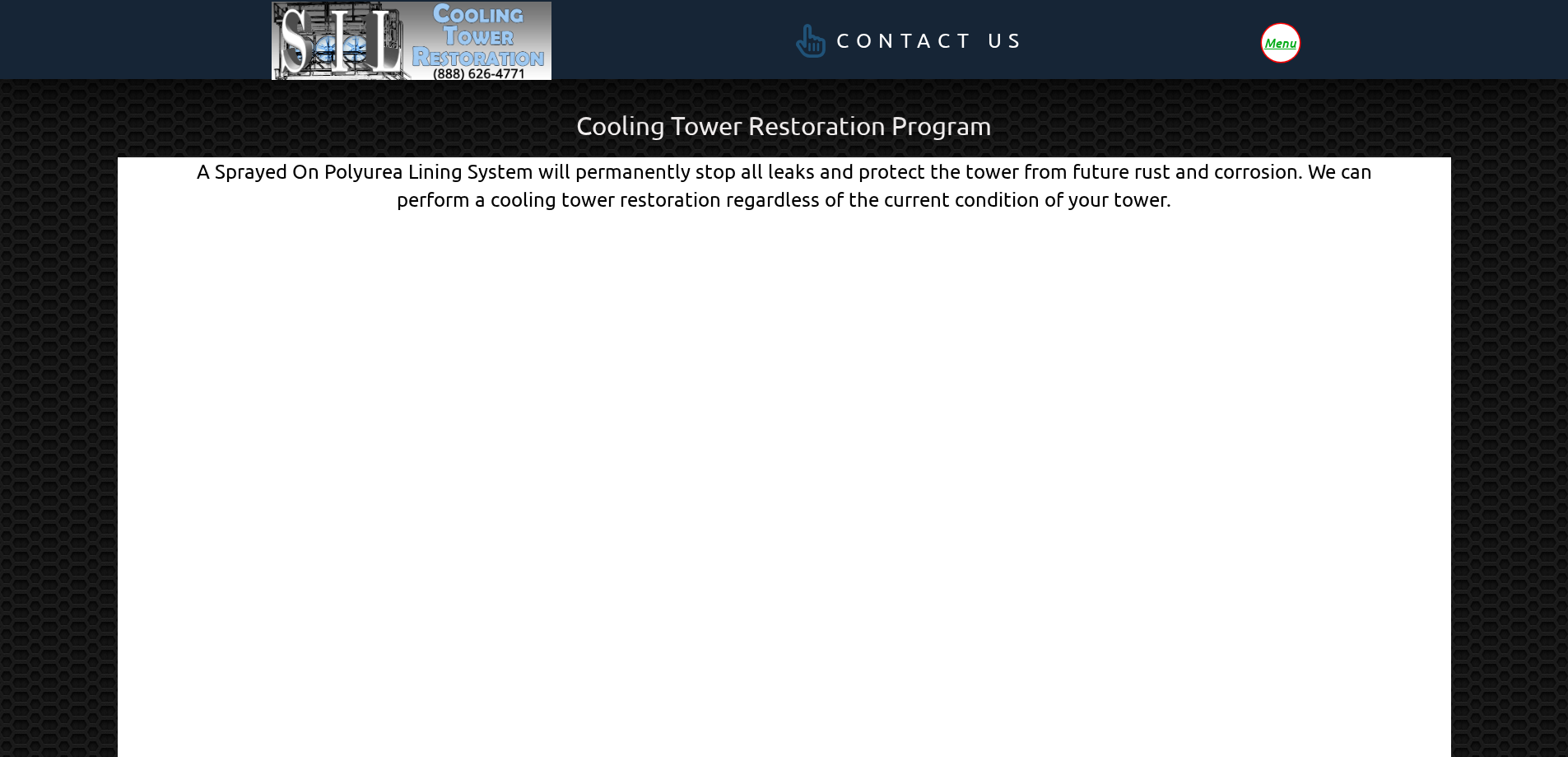
click at [215, 173] on div "A Sprayed On Polyurea Lining System will permanently stop all leaks and protect…" at bounding box center [784, 185] width 1200 height 56
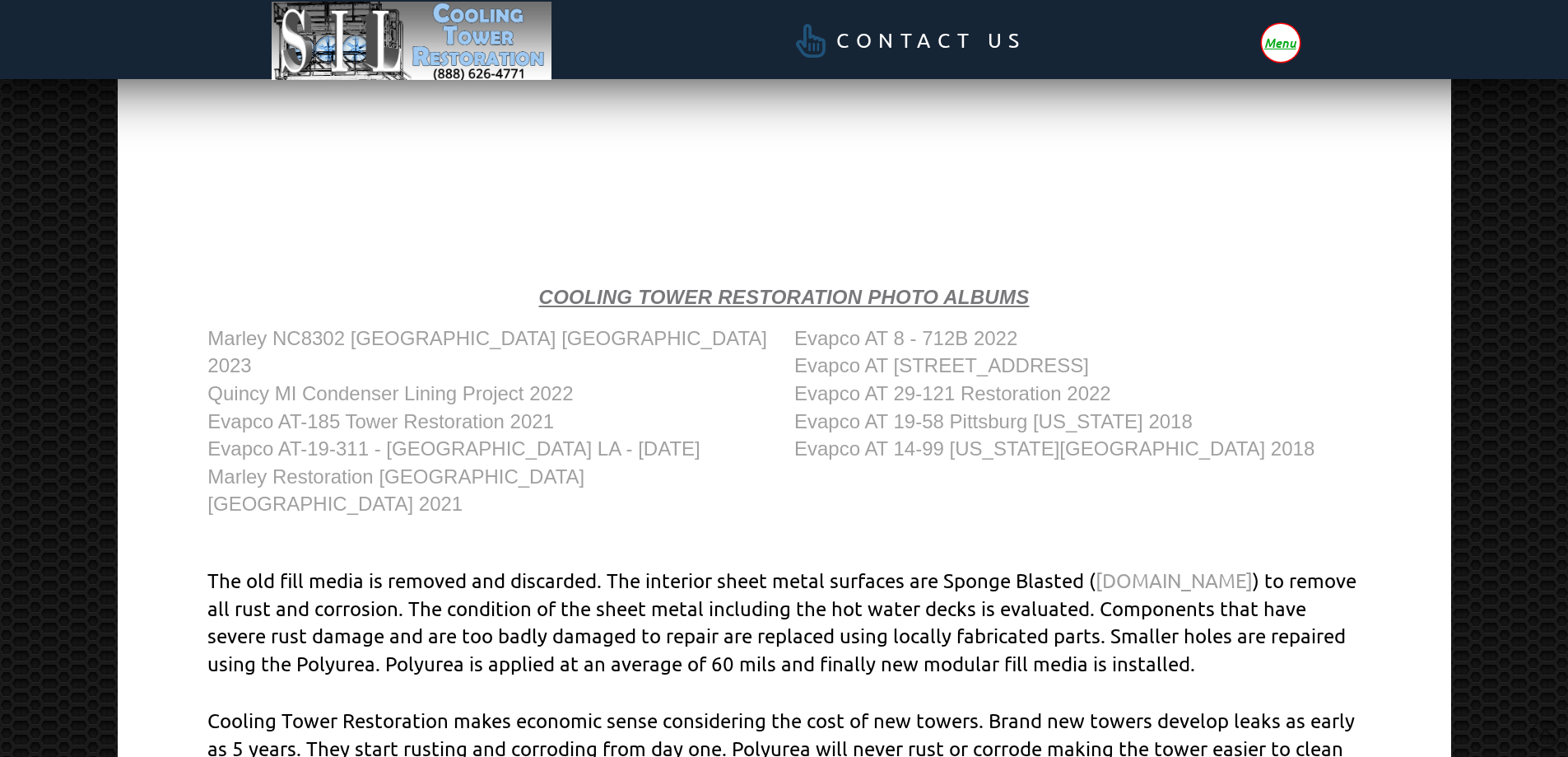
scroll to position [741, 0]
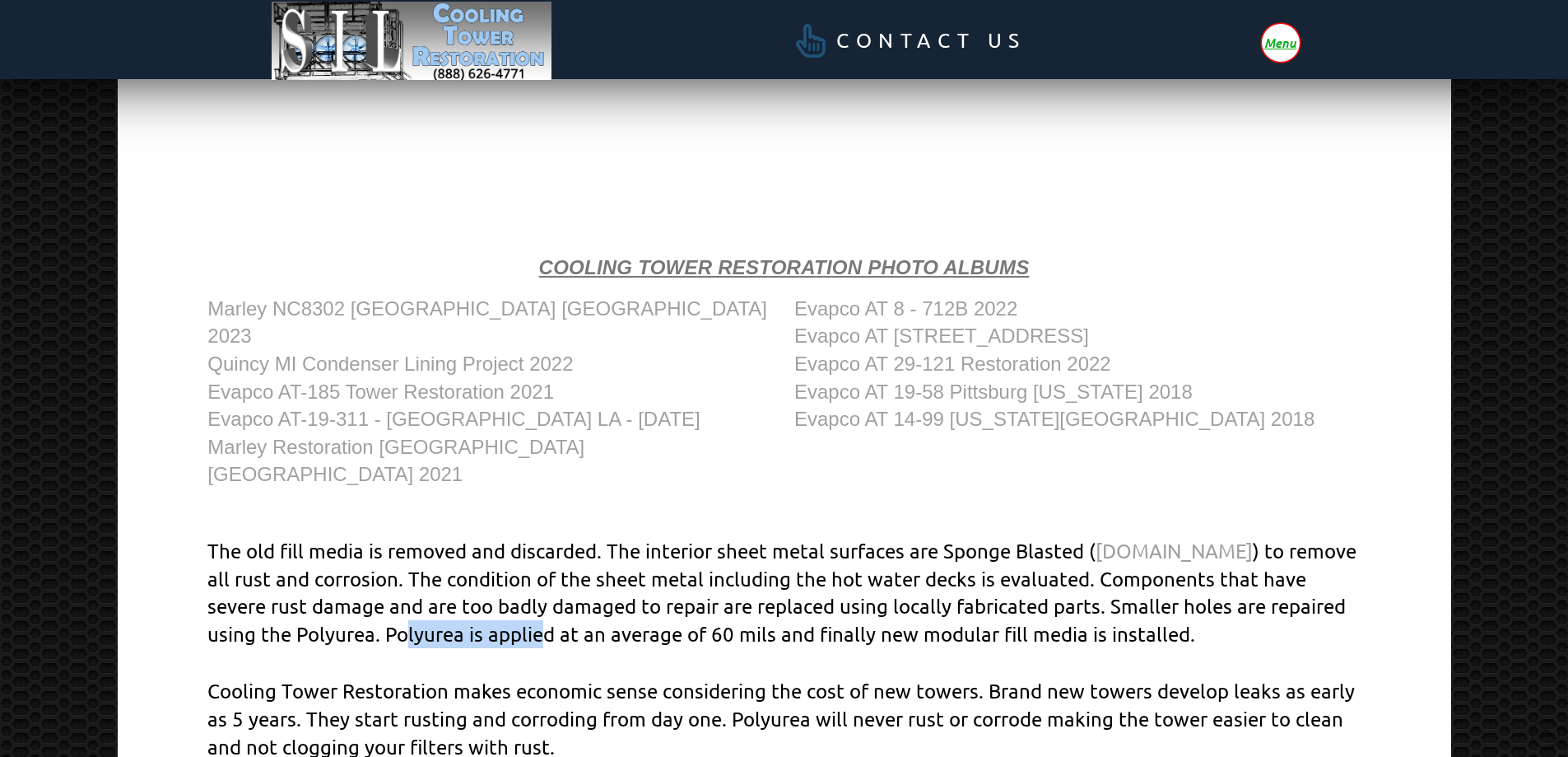
drag, startPoint x: 484, startPoint y: 599, endPoint x: 616, endPoint y: 589, distance: 132.4
click at [616, 589] on p "The old fill media is removed and discarded. The interior sheet metal surfaces …" at bounding box center [784, 591] width 1152 height 110
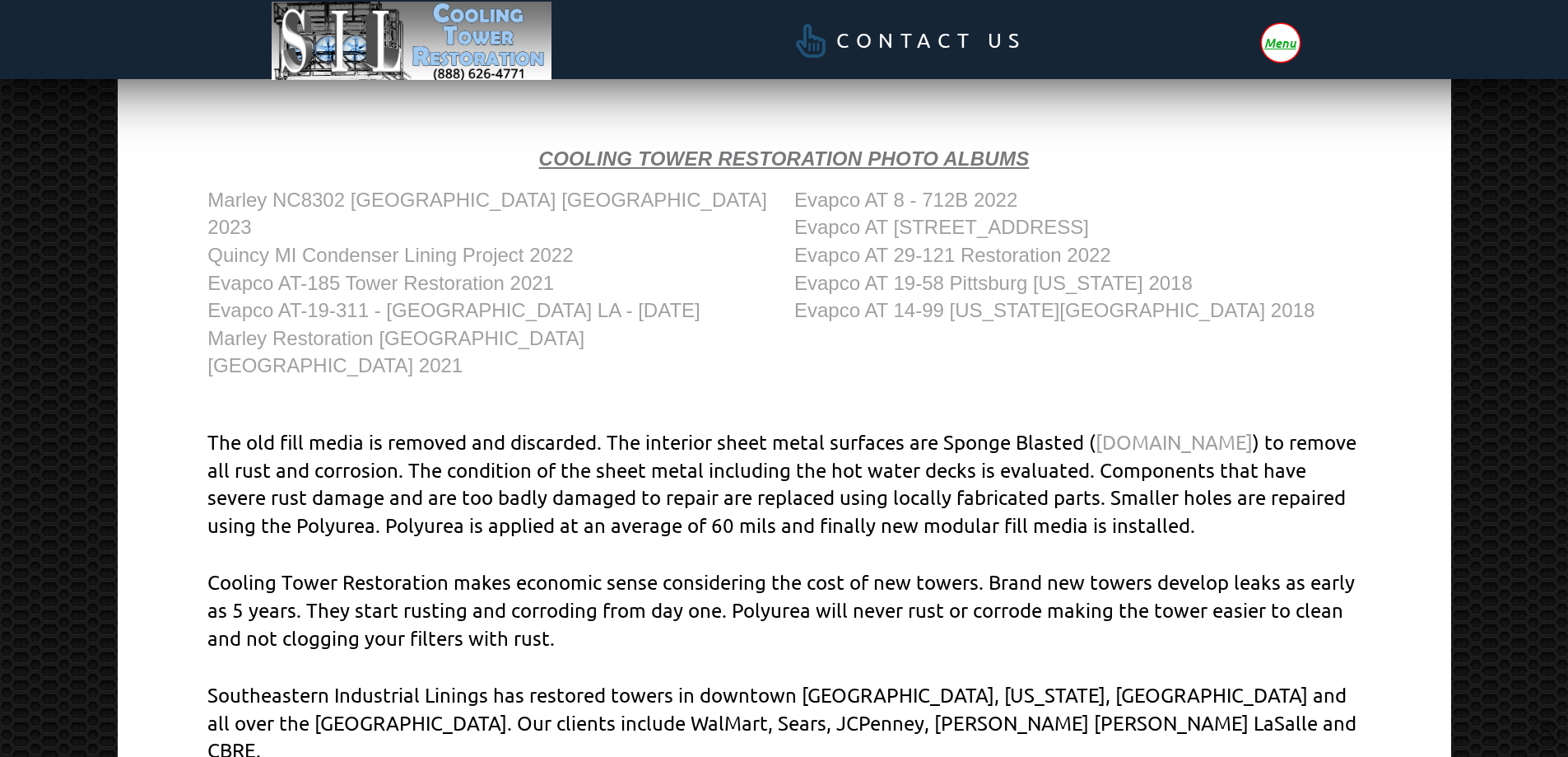
scroll to position [983, 0]
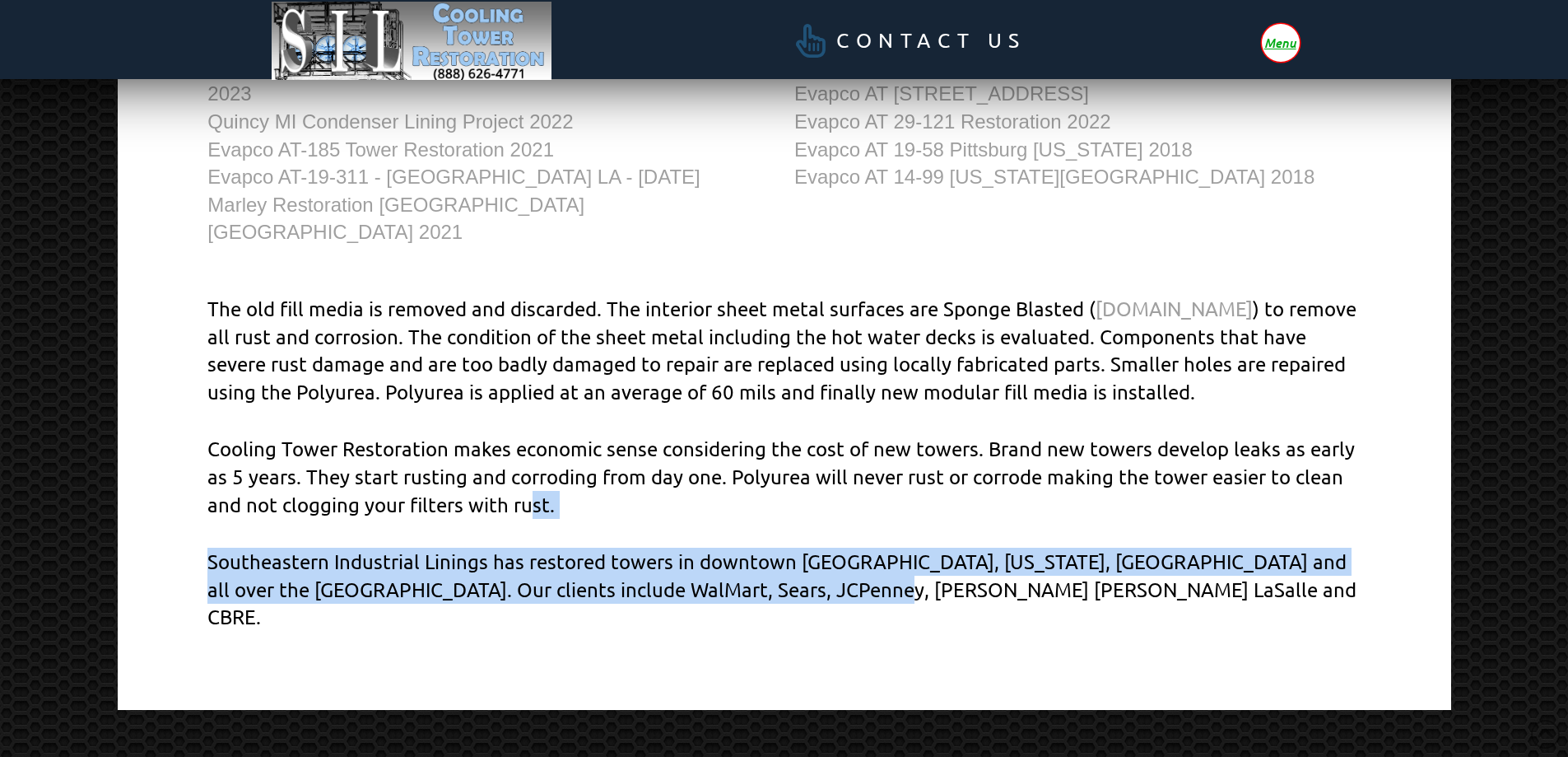
drag, startPoint x: 896, startPoint y: 540, endPoint x: 529, endPoint y: 451, distance: 377.6
click at [529, 451] on div "The old fill media is removed and discarded. The interior sheet metal surfaces …" at bounding box center [784, 463] width 1200 height 383
click at [529, 451] on p "Cooling Tower Restoration makes economic sense considering the cost of new towe…" at bounding box center [784, 477] width 1152 height 83
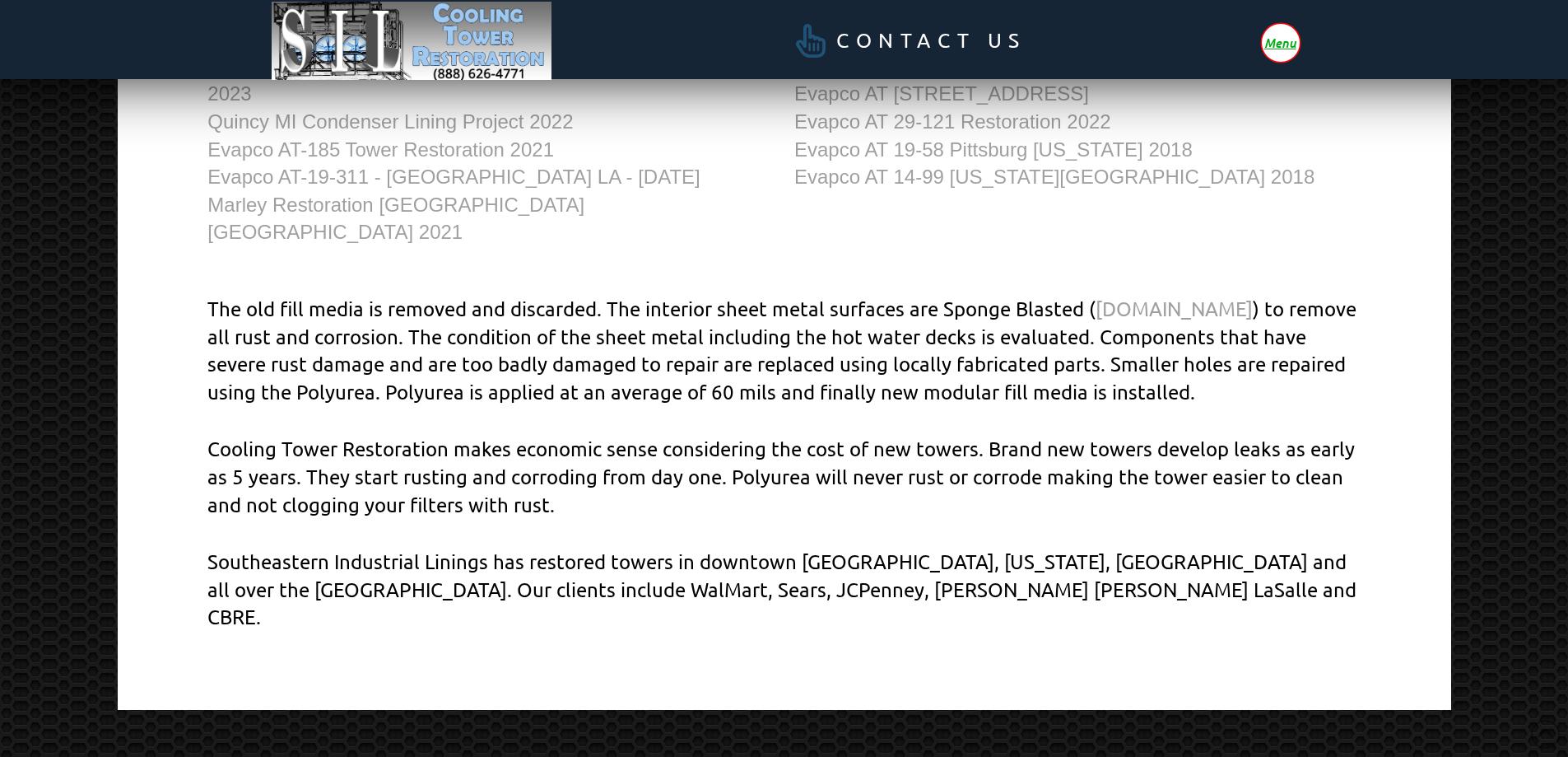
click at [593, 462] on p "Cooling Tower Restoration makes economic sense considering the cost of new towe…" at bounding box center [784, 477] width 1152 height 83
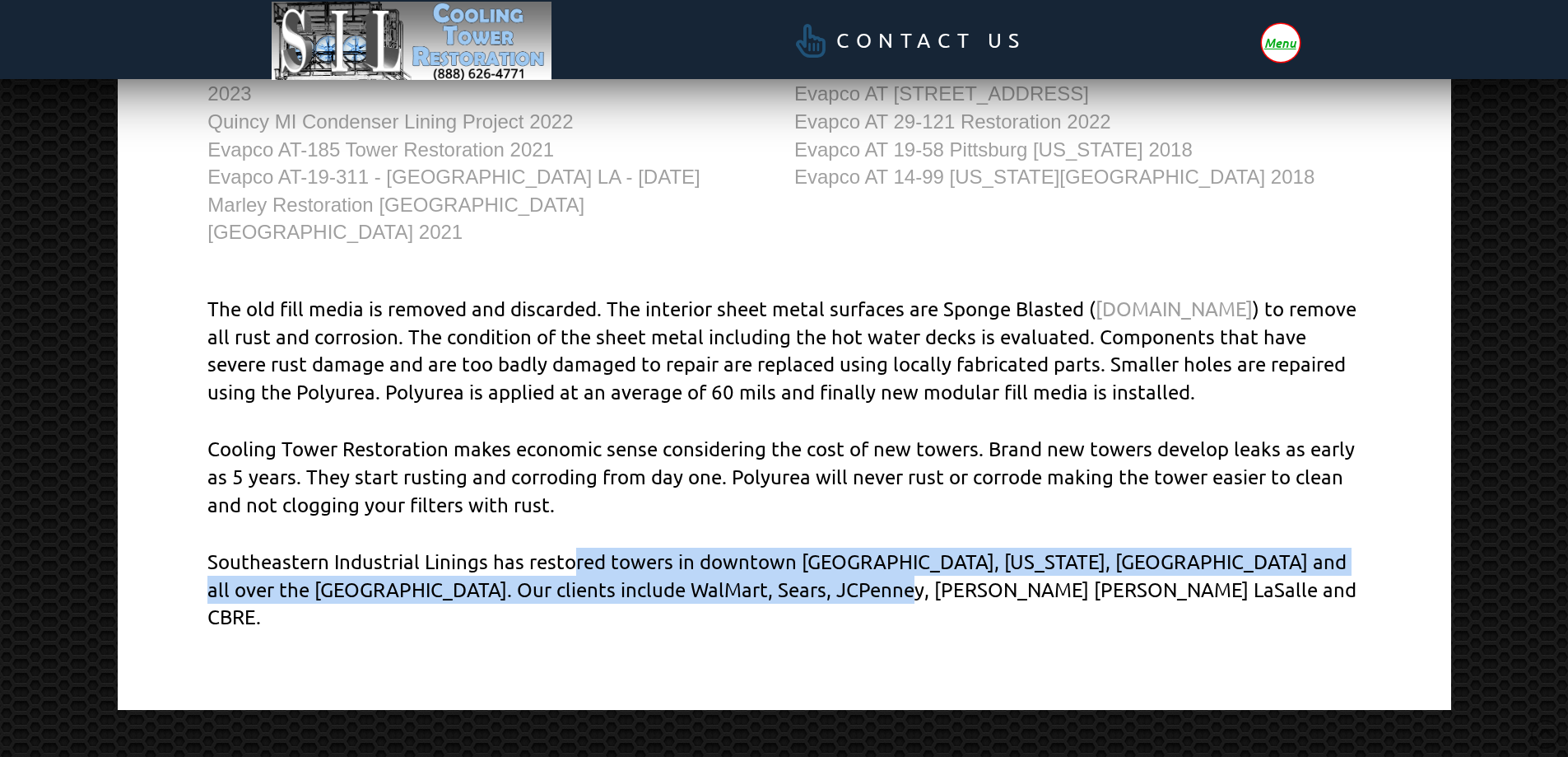
drag, startPoint x: 912, startPoint y: 556, endPoint x: 572, endPoint y: 489, distance: 346.5
click at [572, 489] on div "The old fill media is removed and discarded. The interior sheet metal surfaces …" at bounding box center [784, 463] width 1200 height 383
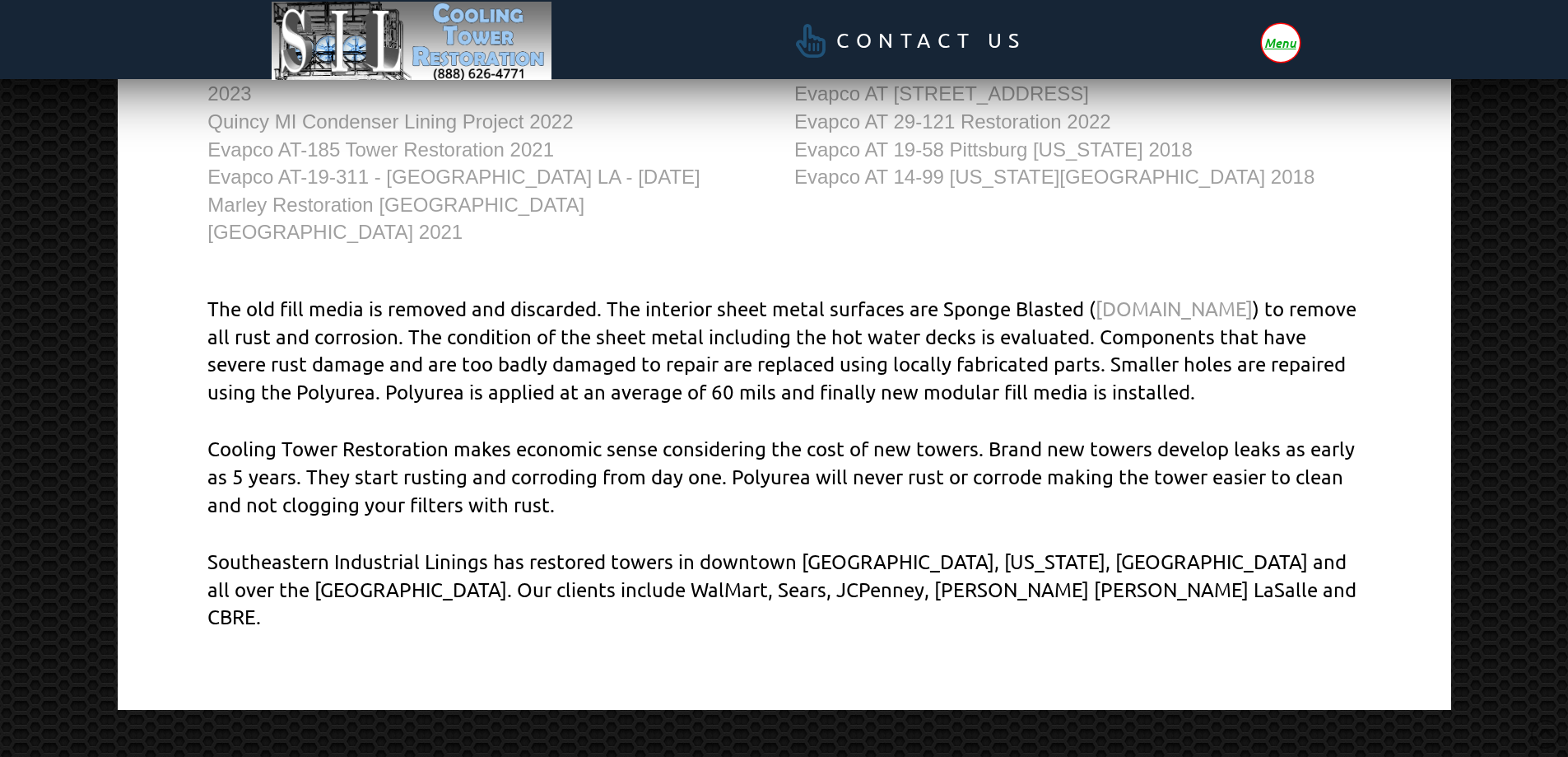
click at [657, 547] on p "Southeastern Industrial Linings has restored towers in downtown [GEOGRAPHIC_DAT…" at bounding box center [784, 589] width 1152 height 83
click at [875, 547] on p "Southeastern Industrial Linings has restored towers in downtown [GEOGRAPHIC_DAT…" at bounding box center [784, 589] width 1152 height 83
click at [871, 555] on p "Southeastern Industrial Linings has restored towers in downtown [GEOGRAPHIC_DAT…" at bounding box center [784, 589] width 1152 height 83
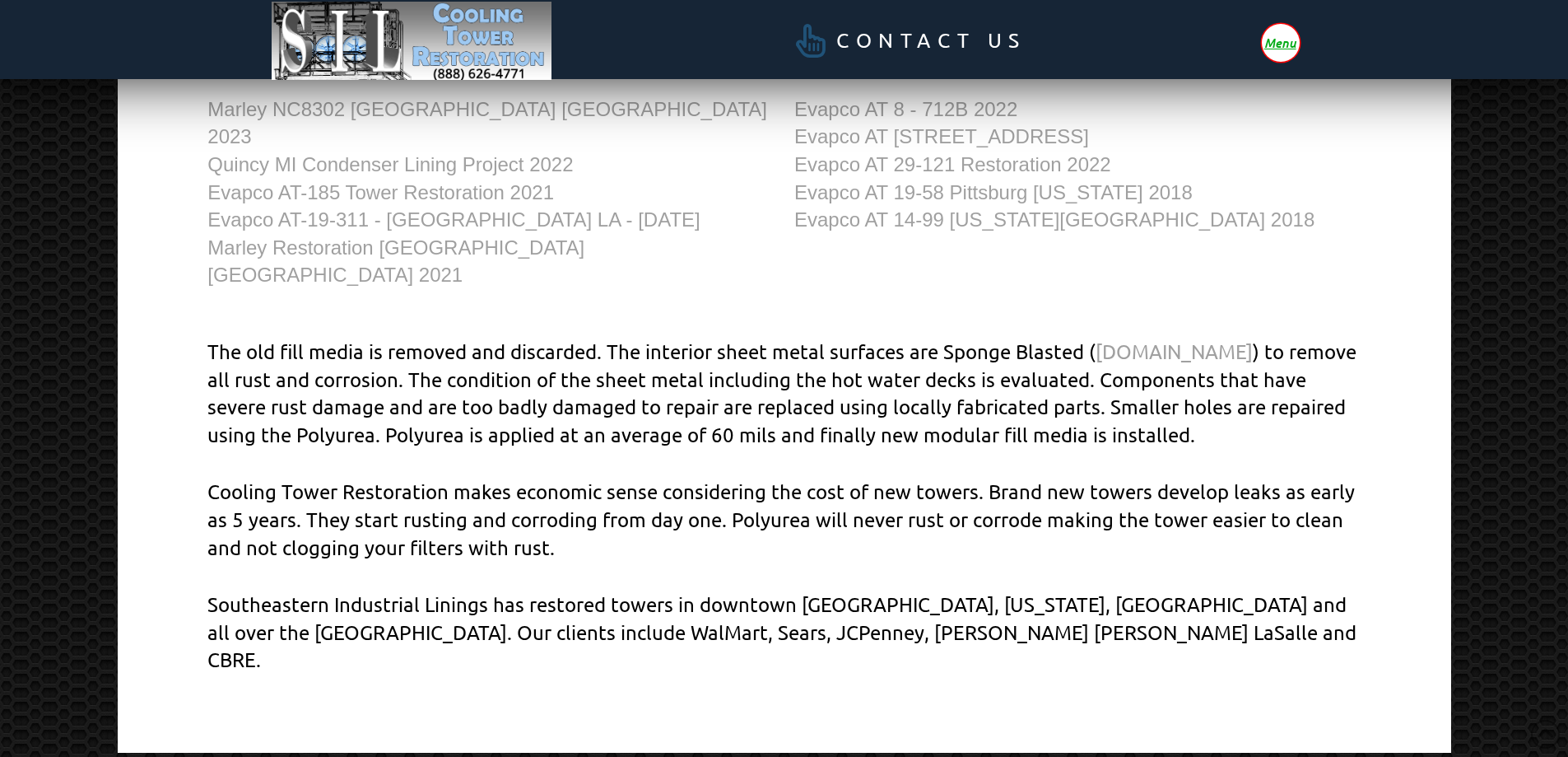
scroll to position [901, 0]
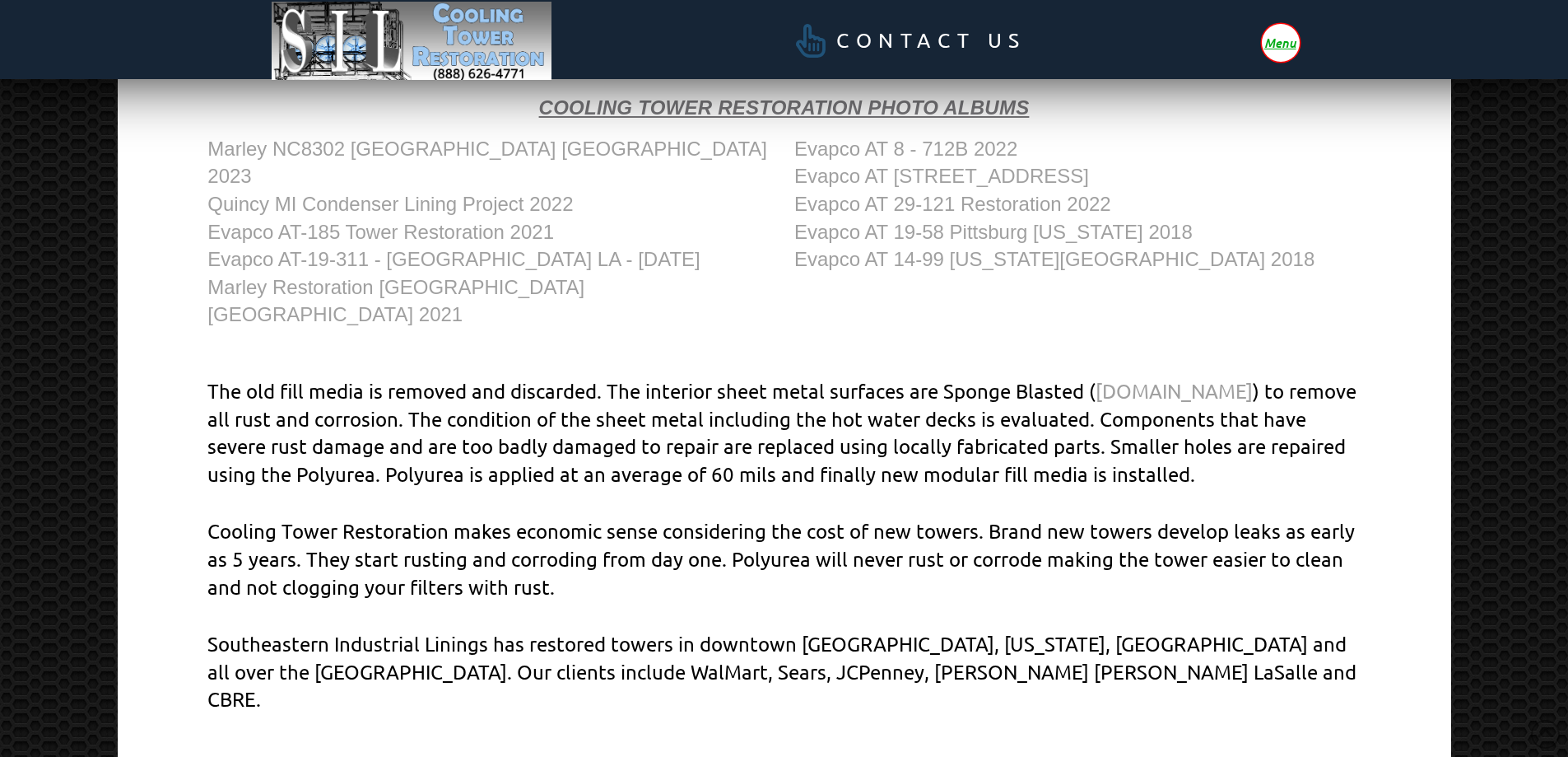
click at [907, 399] on p "The old fill media is removed and discarded. The interior sheet metal surfaces …" at bounding box center [784, 432] width 1152 height 110
click at [1289, 426] on p "The old fill media is removed and discarded. The interior sheet metal surfaces …" at bounding box center [784, 432] width 1152 height 110
